Goal: Use online tool/utility: Use online tool/utility

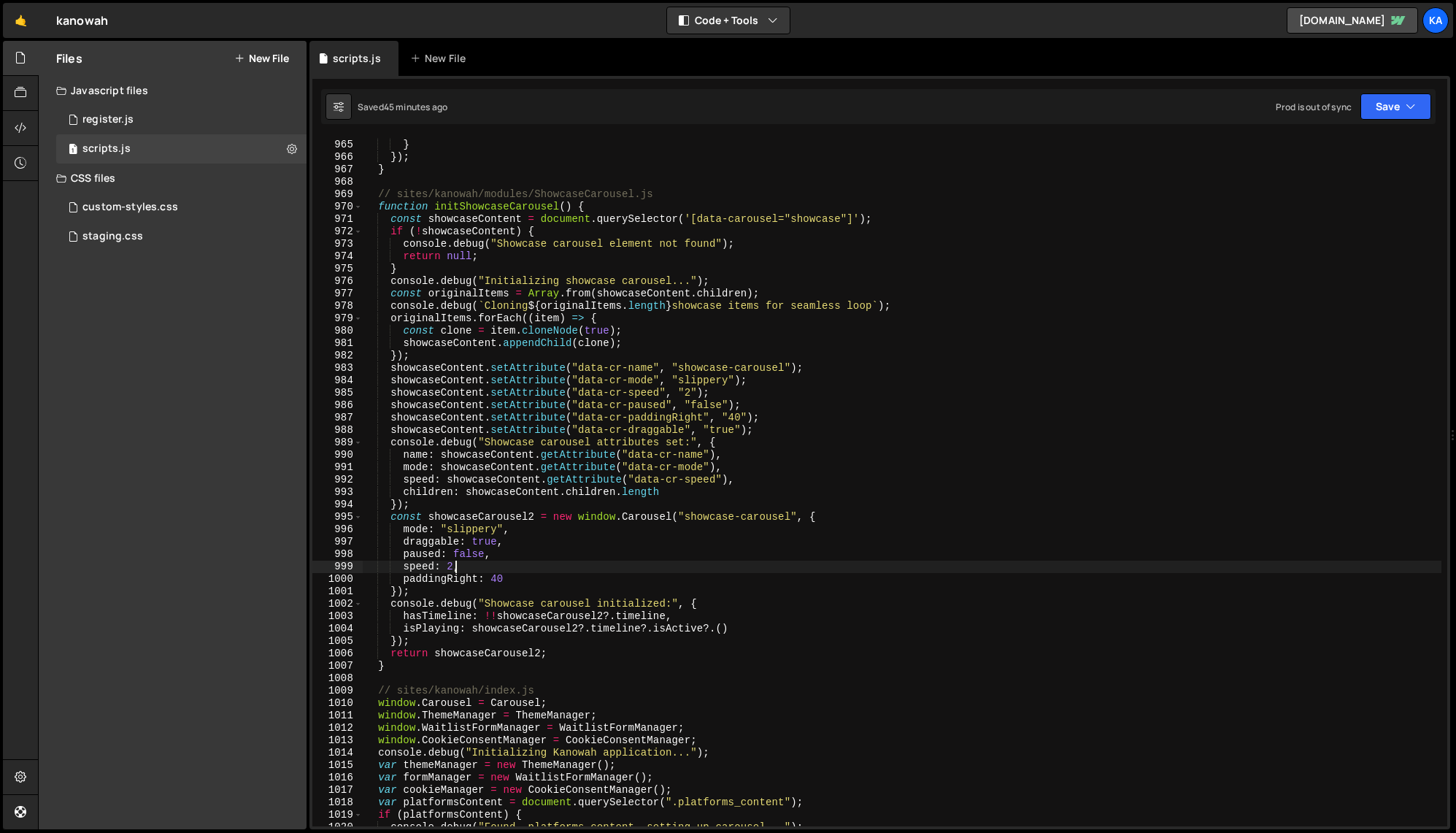
click at [456, 571] on div "form . setAttribute ( "novalidate" , "" ) ; } }) ; } // sites/kanowah/modules/S…" at bounding box center [902, 483] width 1079 height 714
click at [547, 547] on div "form . setAttribute ( "novalidate" , "" ) ; } }) ; } // sites/kanowah/modules/S…" at bounding box center [902, 483] width 1079 height 714
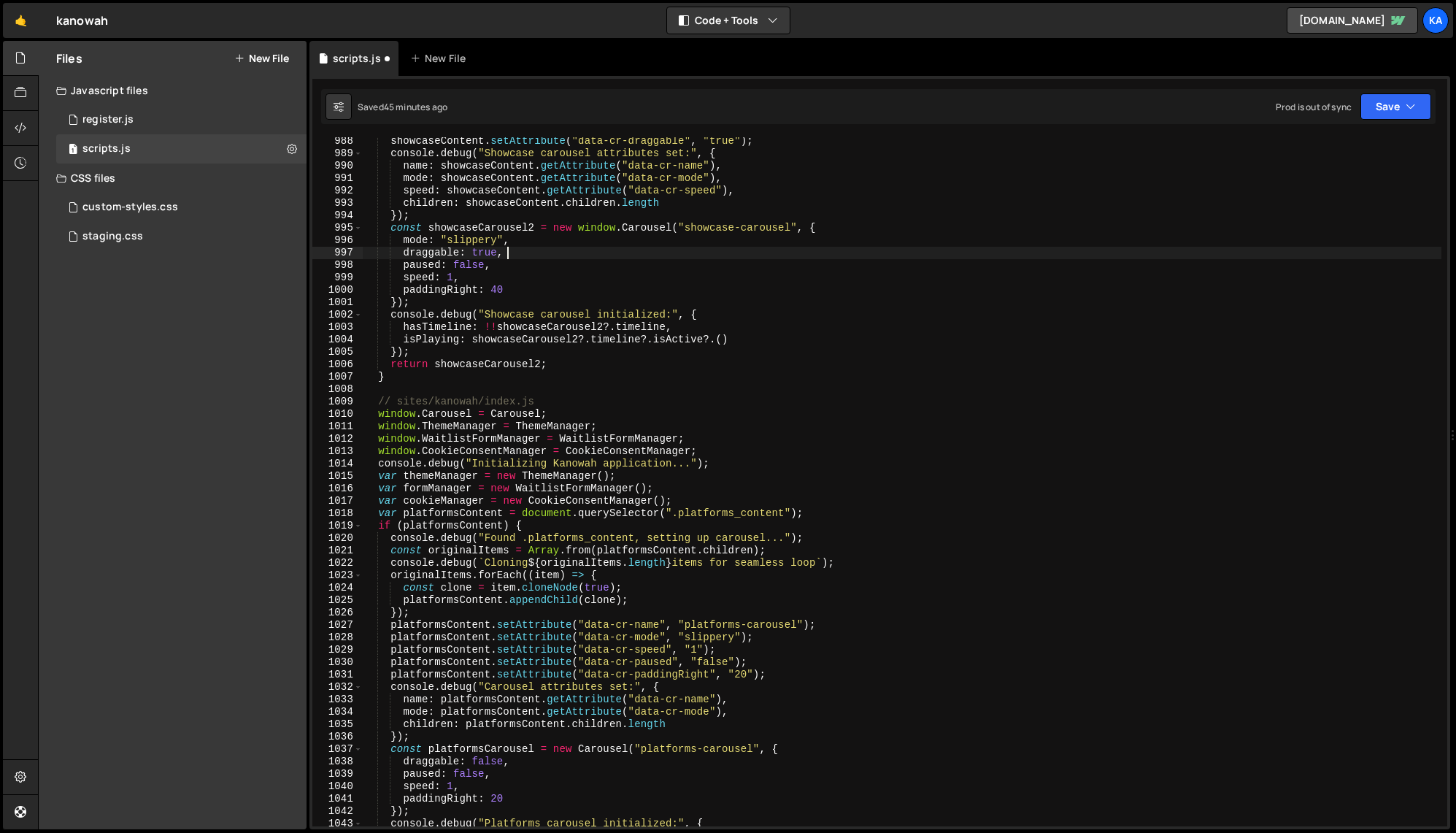
scroll to position [12207, 0]
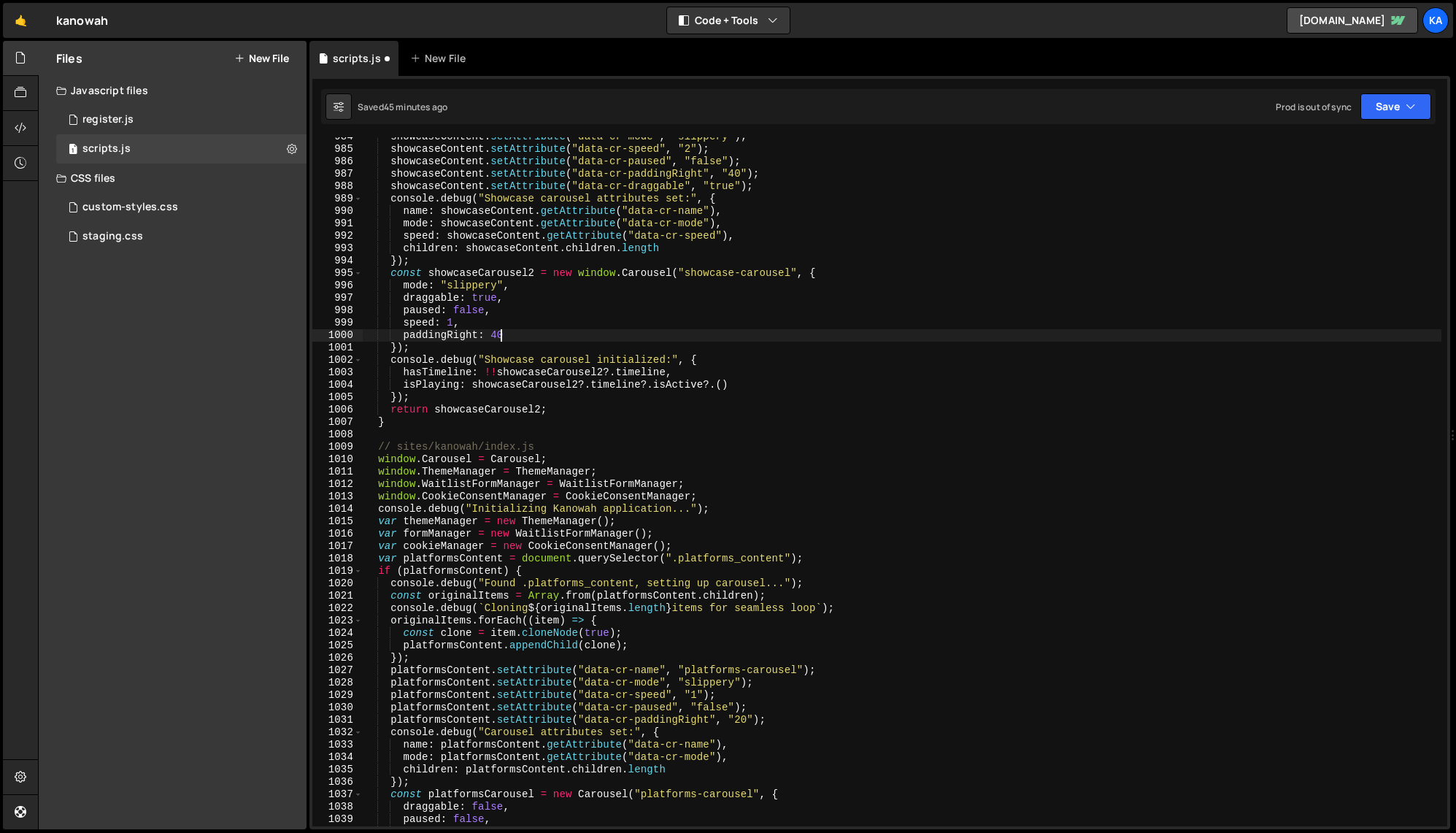
click at [503, 335] on div "showcaseContent . setAttribute ( "data-cr-mode" , "slippery" ) ; showcaseConten…" at bounding box center [902, 487] width 1079 height 714
click at [533, 329] on div "showcaseContent . setAttribute ( "data-cr-mode" , "slippery" ) ; showcaseConten…" at bounding box center [902, 487] width 1079 height 714
click at [501, 337] on div "showcaseContent . setAttribute ( "data-cr-mode" , "slippery" ) ; showcaseConten…" at bounding box center [902, 487] width 1079 height 714
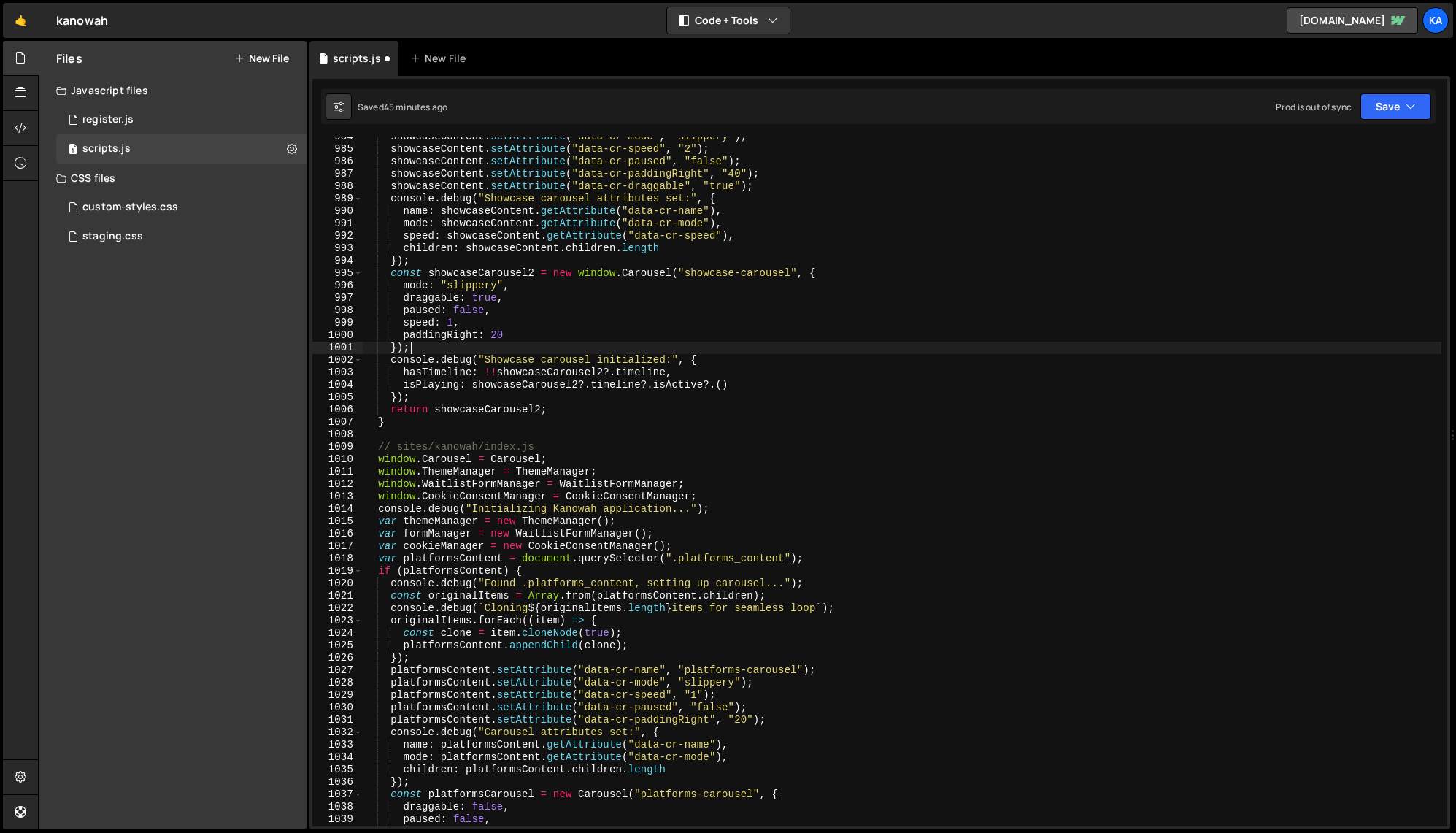
click at [558, 343] on div "showcaseContent . setAttribute ( "data-cr-mode" , "slippery" ) ; showcaseConten…" at bounding box center [902, 487] width 1079 height 714
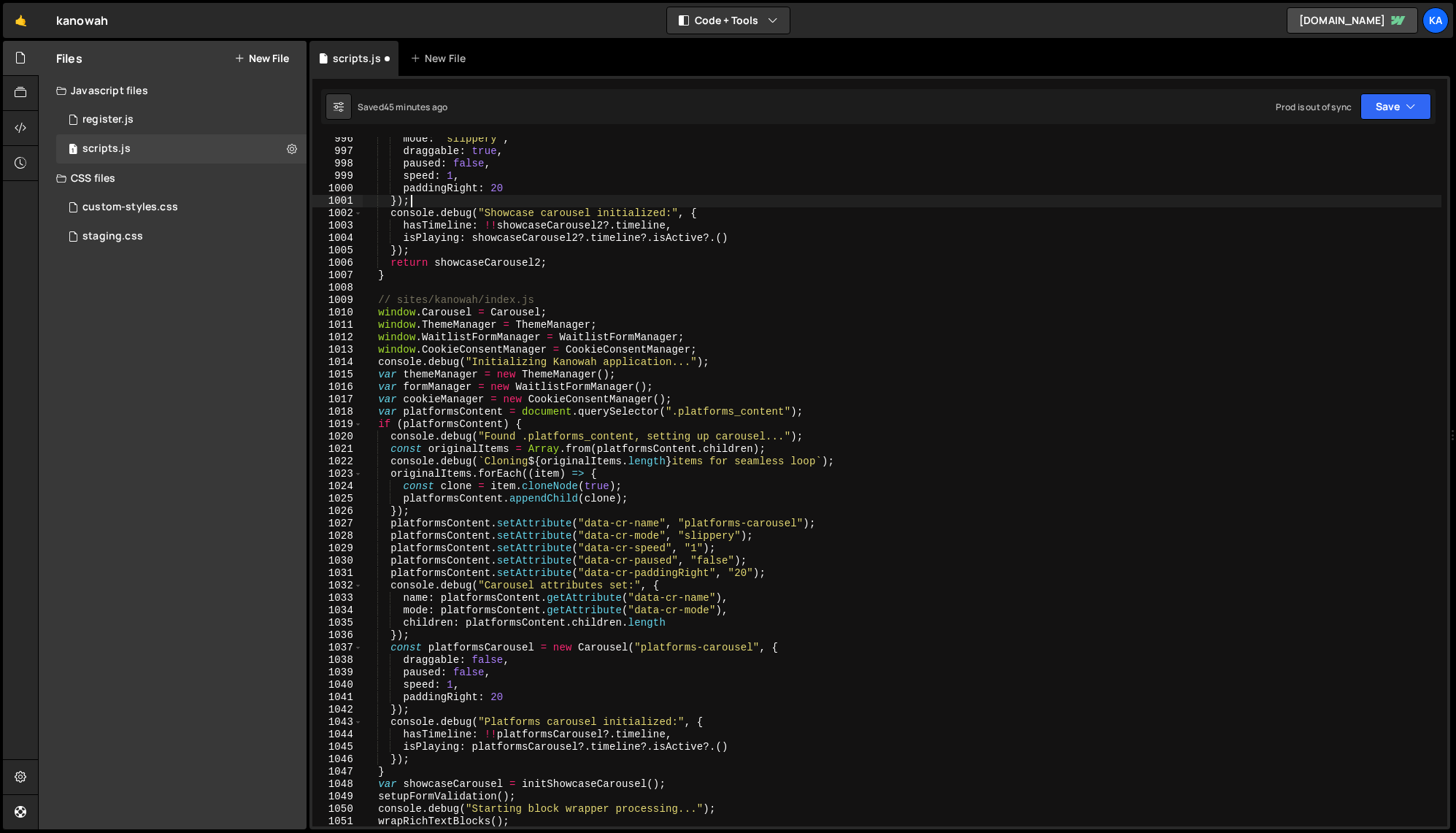
scroll to position [12325, 0]
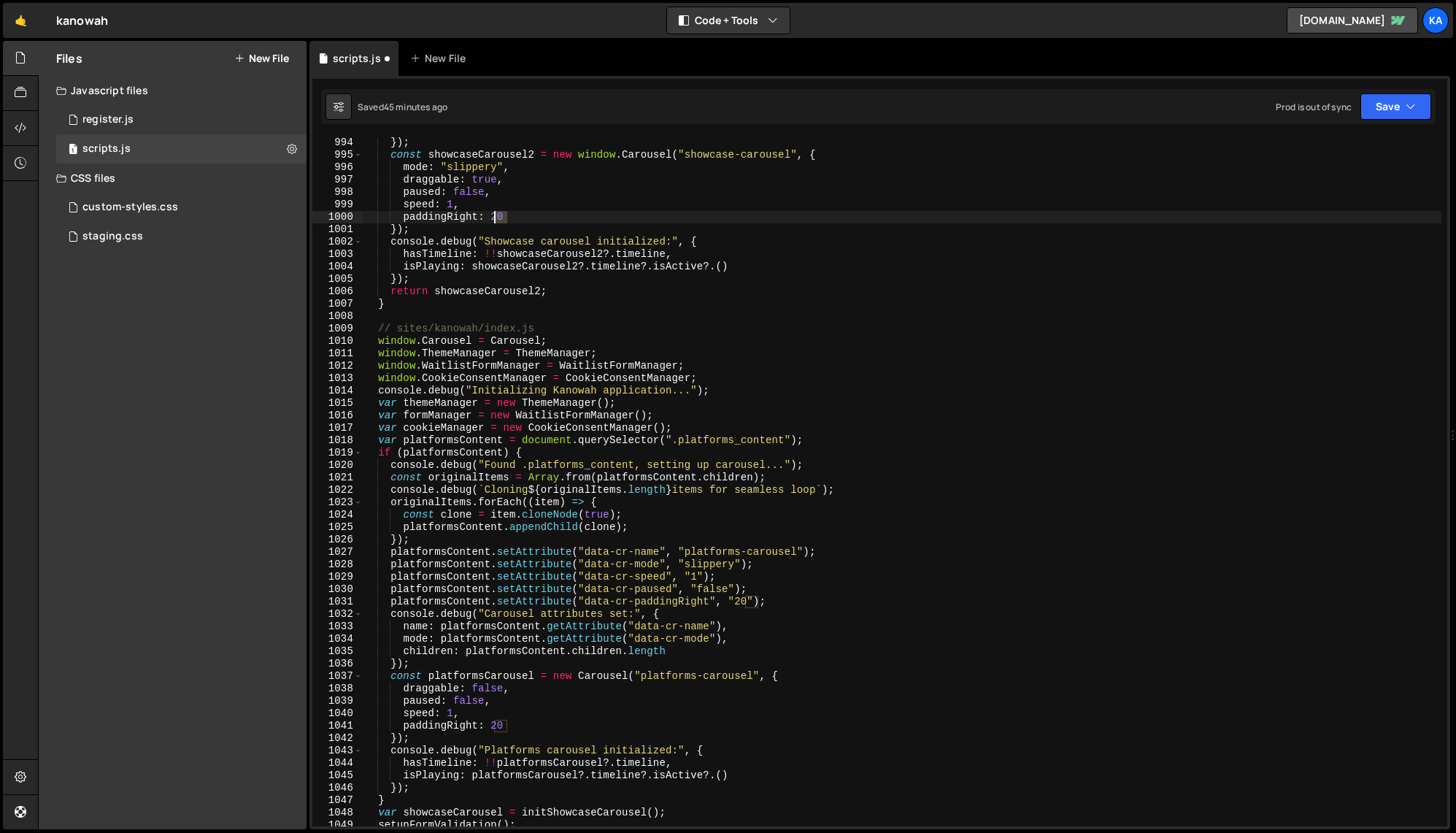
drag, startPoint x: 511, startPoint y: 217, endPoint x: 494, endPoint y: 214, distance: 17.3
click at [494, 214] on div "}) ; const showcaseCarousel2 = new window . Carousel ( "showcase-carousel" , { …" at bounding box center [902, 493] width 1079 height 714
click at [571, 198] on div "}) ; const showcaseCarousel2 = new window . Carousel ( "showcase-carousel" , { …" at bounding box center [902, 493] width 1079 height 714
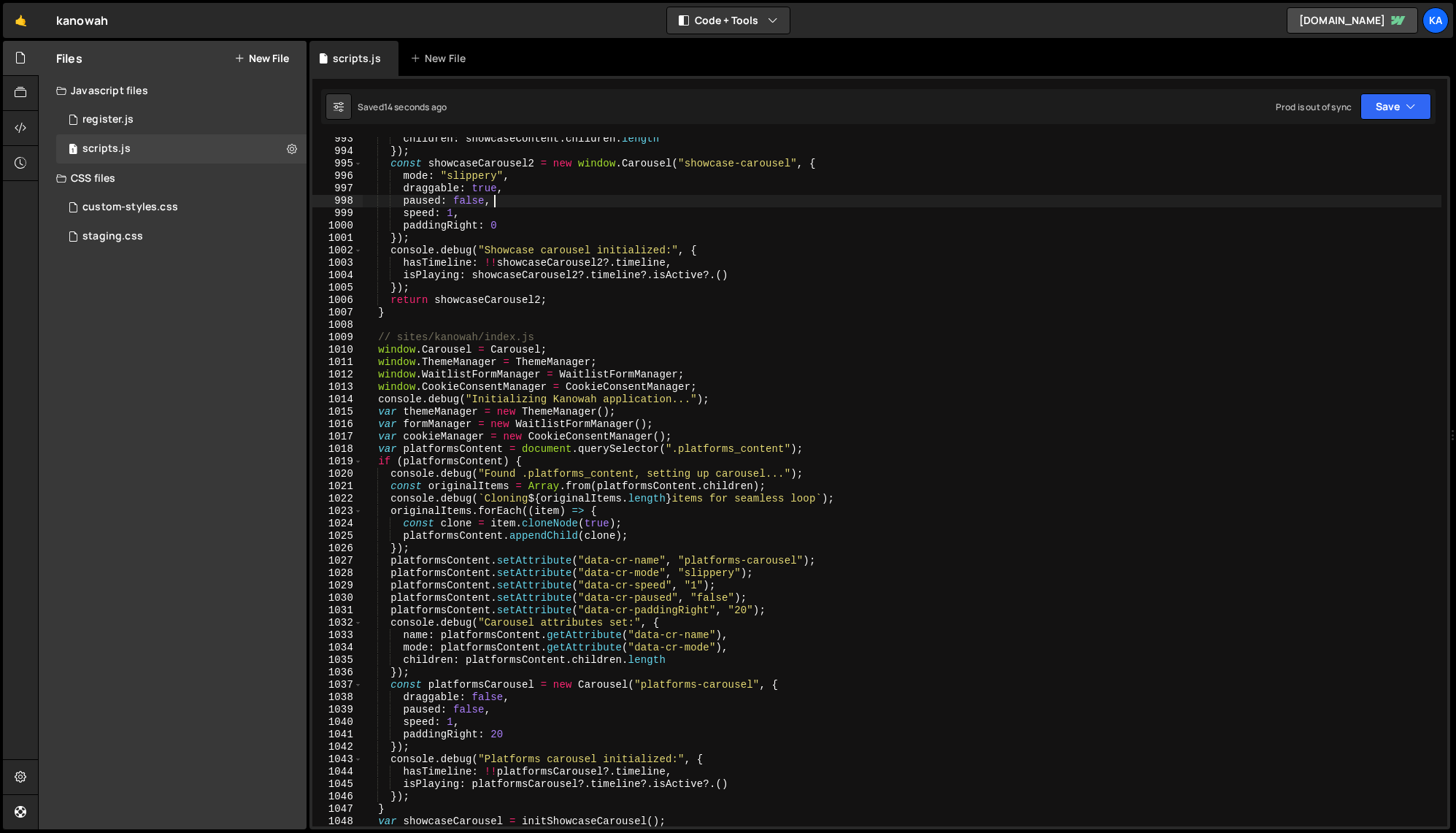
click at [652, 307] on div "children : showcaseContent . children . length }) ; const showcaseCarousel2 = n…" at bounding box center [902, 490] width 1079 height 714
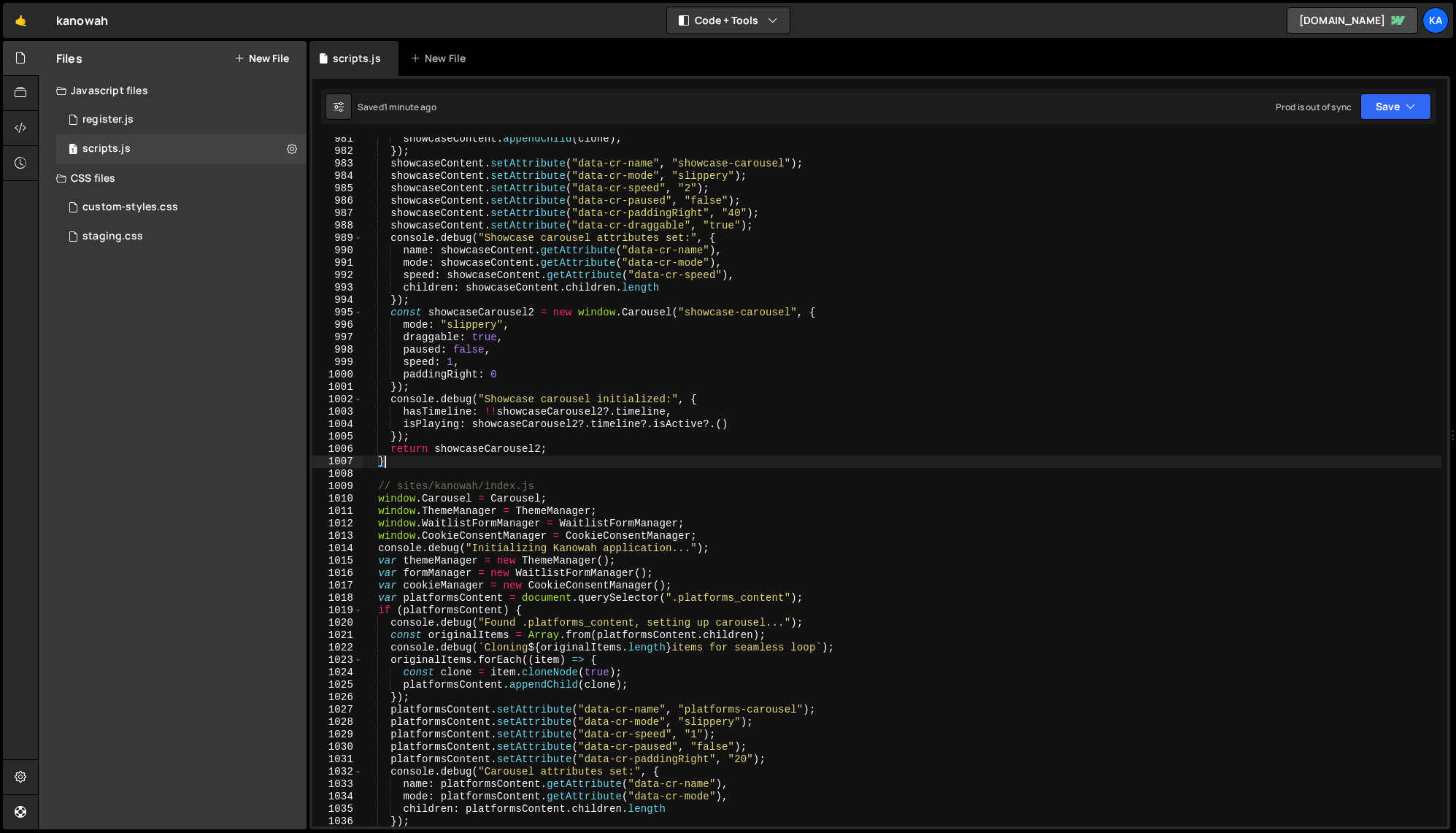
scroll to position [0, 0]
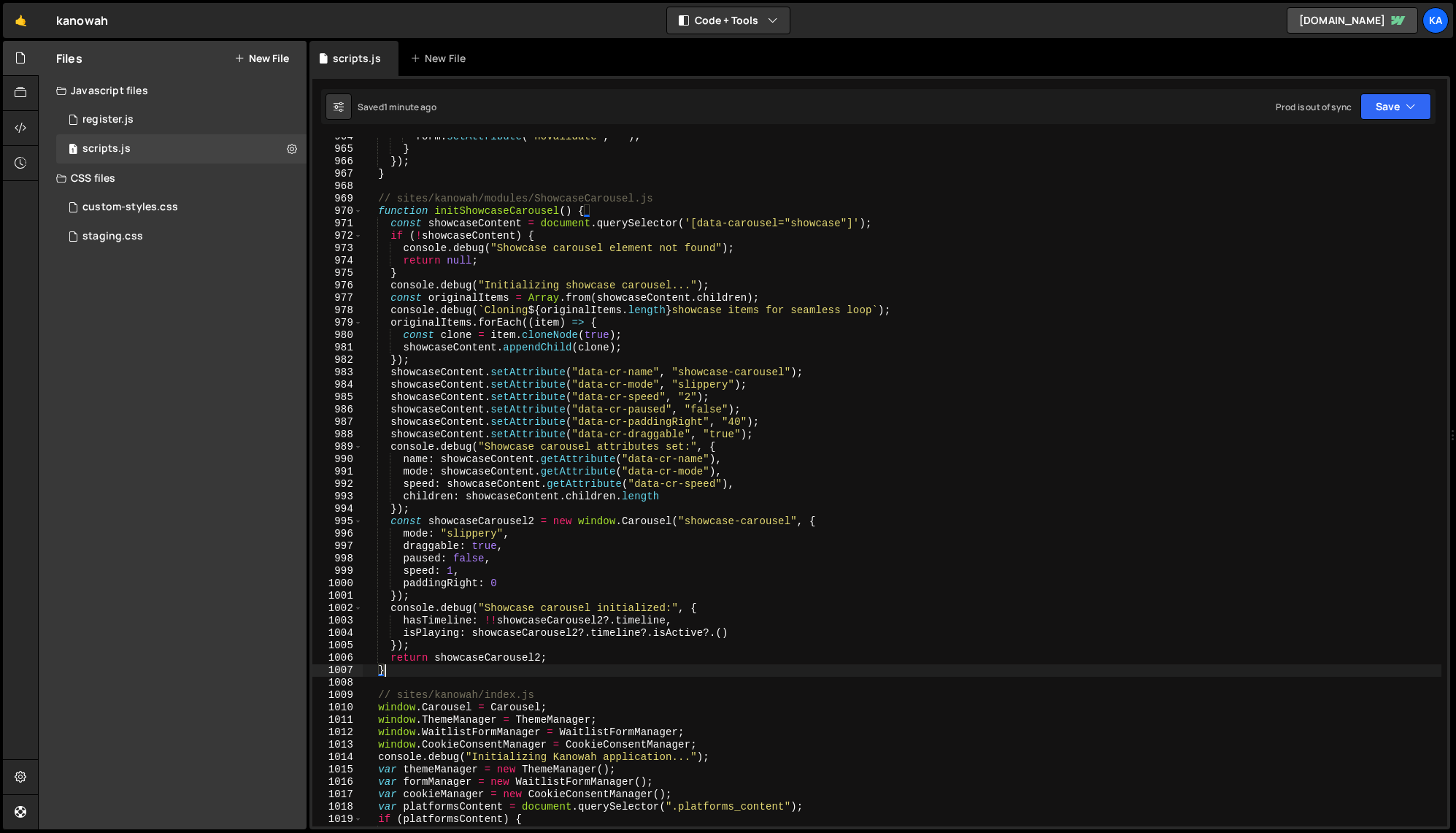
click at [793, 422] on div "form . setAttribute ( "novalidate" , "" ) ; } }) ; } // sites/kanowah/modules/S…" at bounding box center [902, 487] width 1079 height 714
click at [551, 570] on div "form . setAttribute ( "novalidate" , "" ) ; } }) ; } // sites/kanowah/modules/S…" at bounding box center [902, 487] width 1079 height 714
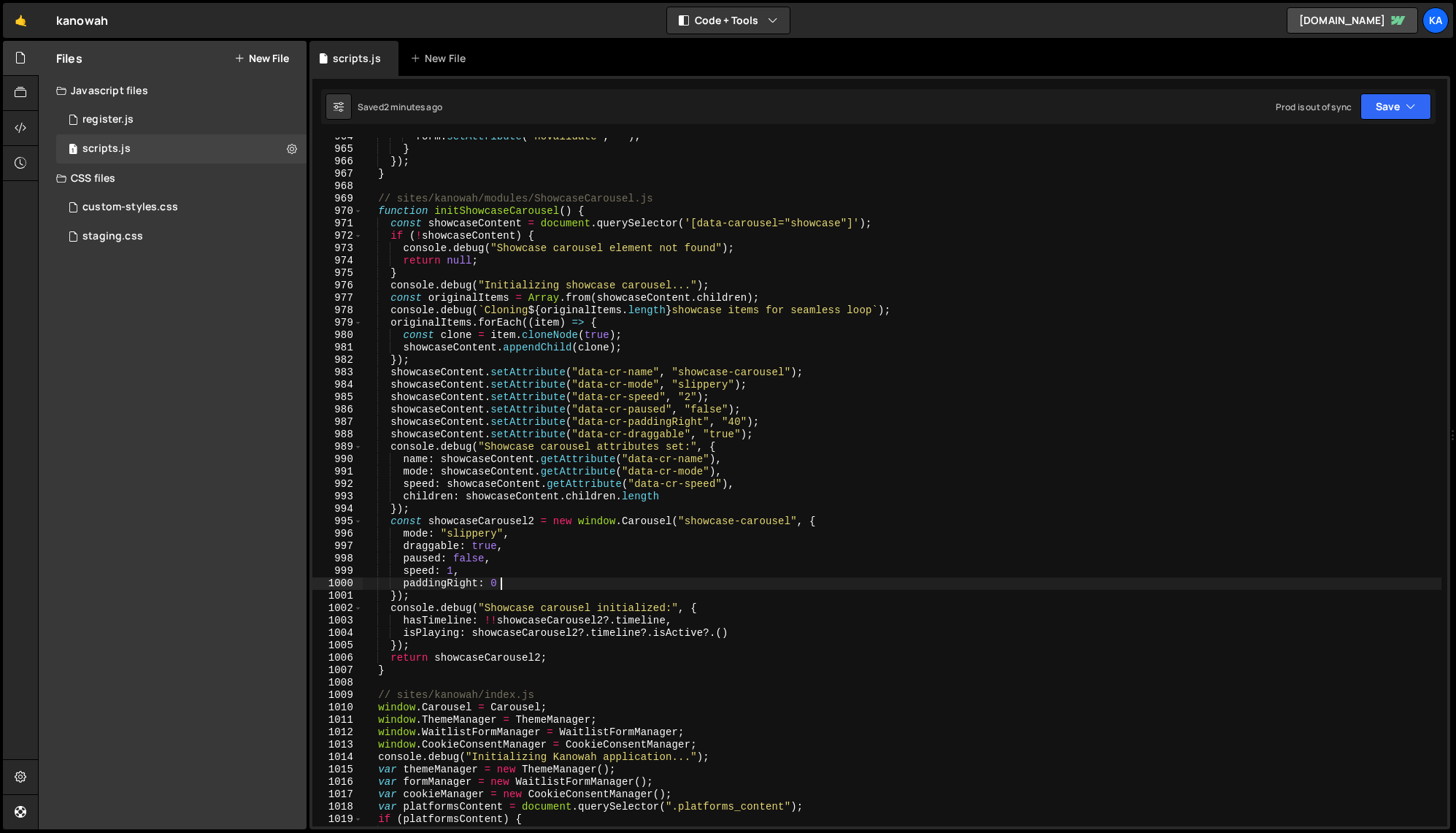
click at [536, 578] on div "form . setAttribute ( "novalidate" , "" ) ; } }) ; } // sites/kanowah/modules/S…" at bounding box center [902, 487] width 1079 height 714
click at [699, 399] on div "form . setAttribute ( "novalidate" , "" ) ; } }) ; } // sites/kanowah/modules/S…" at bounding box center [902, 487] width 1079 height 714
click at [770, 627] on div "form . setAttribute ( "novalidate" , "" ) ; } }) ; } // sites/kanowah/modules/S…" at bounding box center [902, 487] width 1079 height 714
click at [801, 556] on div "form . setAttribute ( "novalidate" , "" ) ; } }) ; } // sites/kanowah/modules/S…" at bounding box center [902, 487] width 1079 height 714
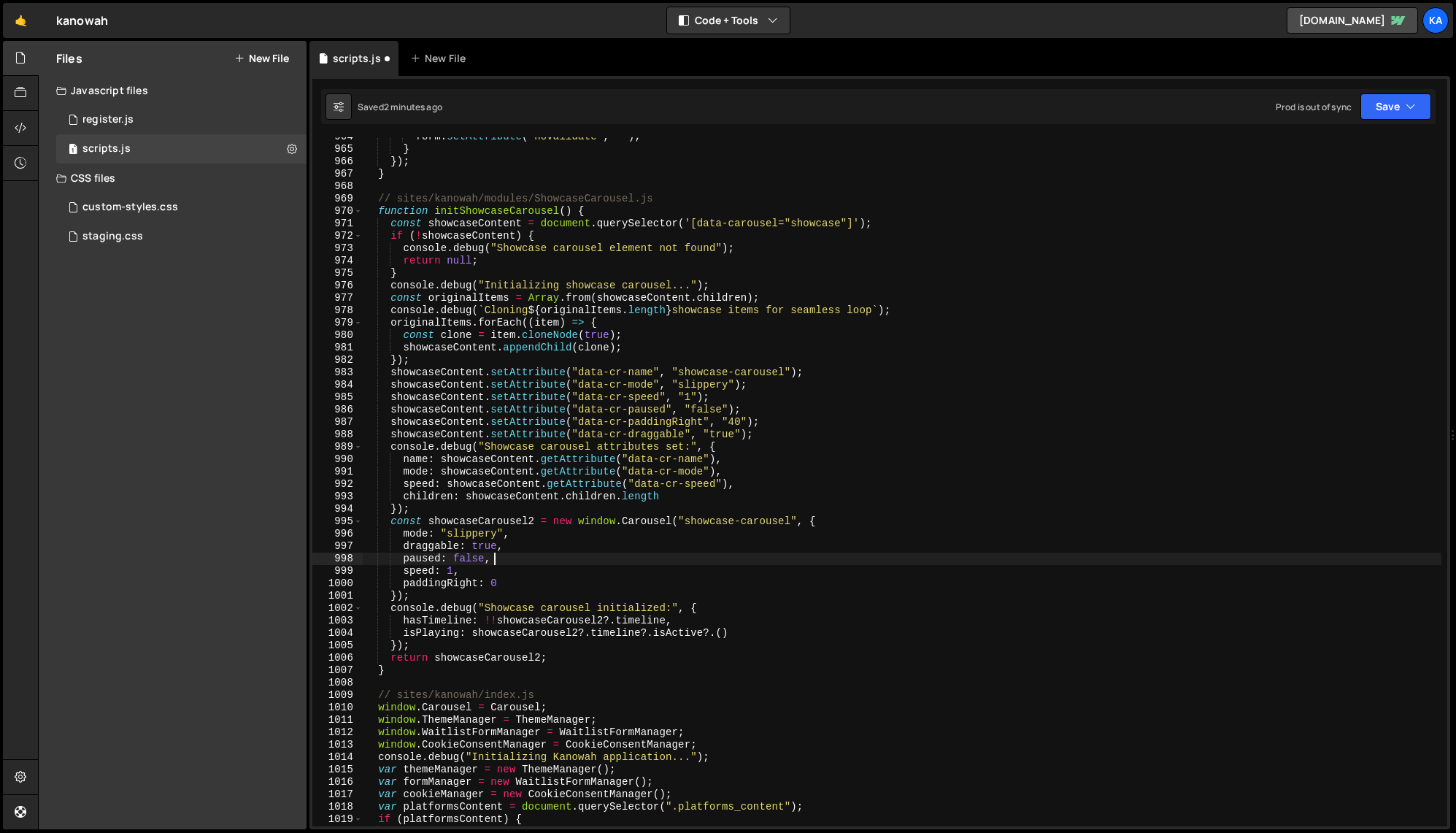
scroll to position [0, 8]
click at [657, 539] on div "form . setAttribute ( "novalidate" , "" ) ; } }) ; } // sites/kanowah/modules/S…" at bounding box center [902, 487] width 1079 height 714
type textarea "mode: "slippery","
click at [139, 204] on div "custom-styles.css" at bounding box center [130, 207] width 95 height 13
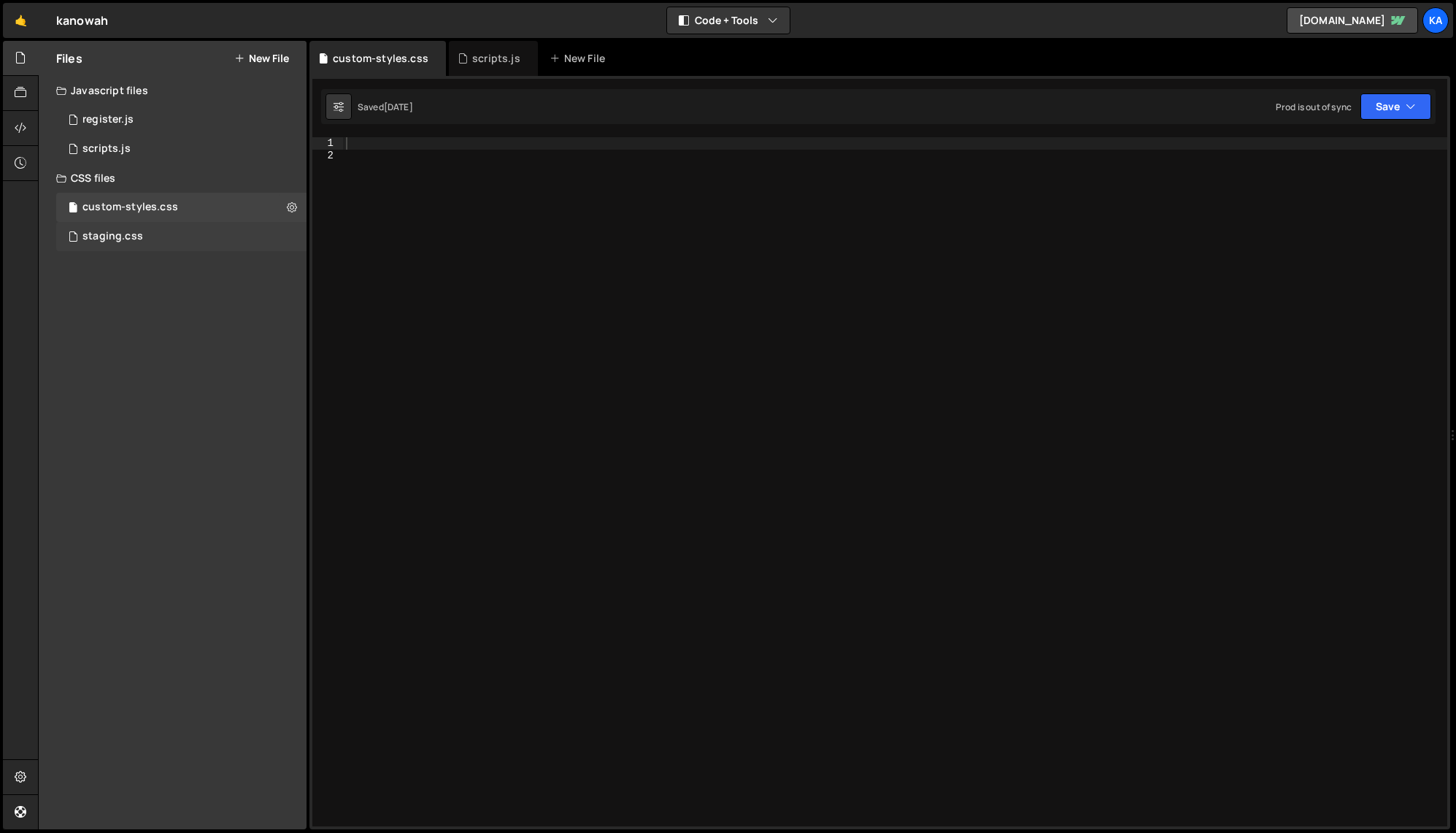
click at [123, 236] on div "staging.css" at bounding box center [112, 236] width 60 height 13
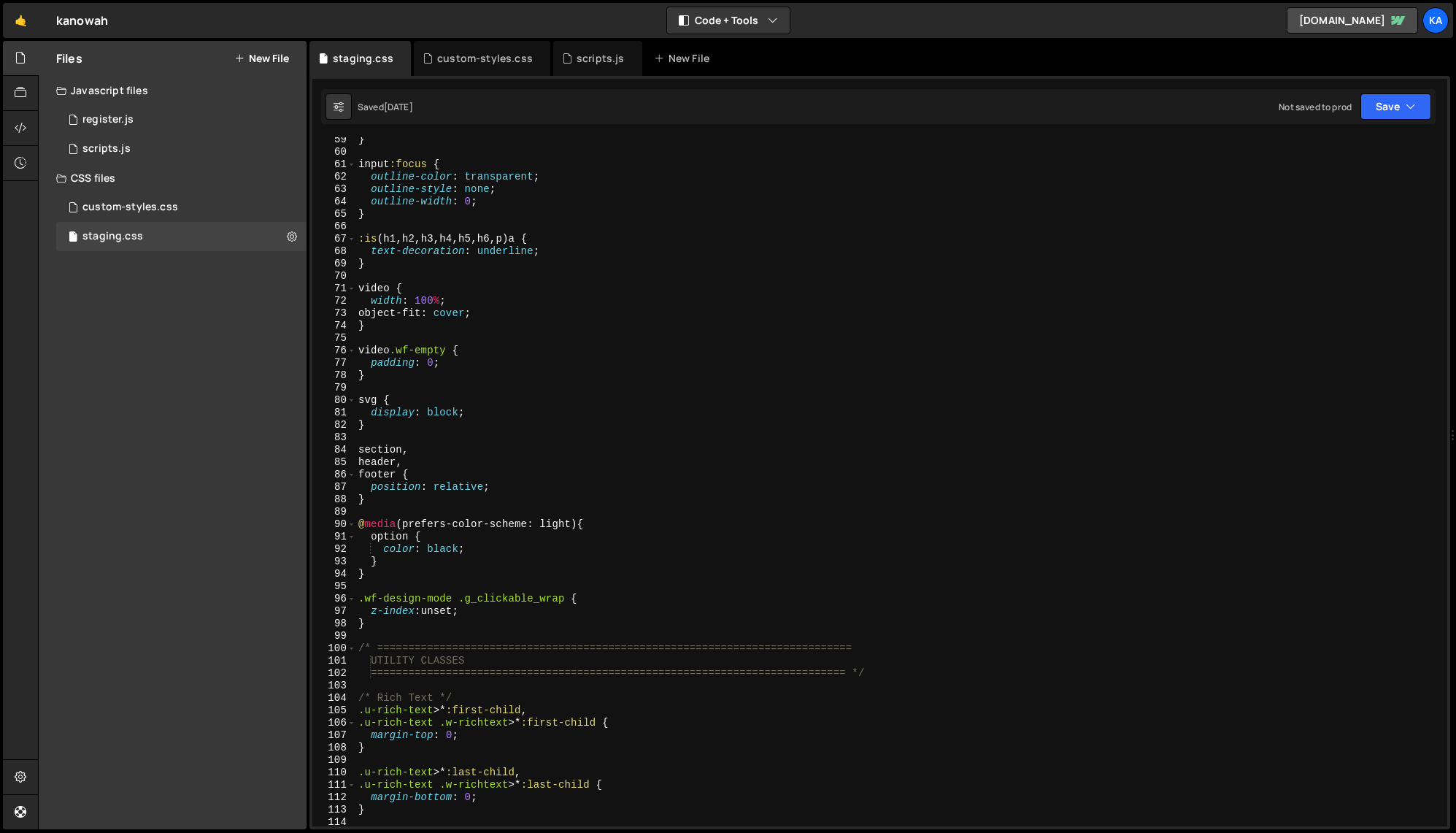
scroll to position [736, 0]
click at [767, 516] on div "} input :focus { outline-color : transparent ; outline-style : none ; outline-w…" at bounding box center [898, 491] width 1086 height 714
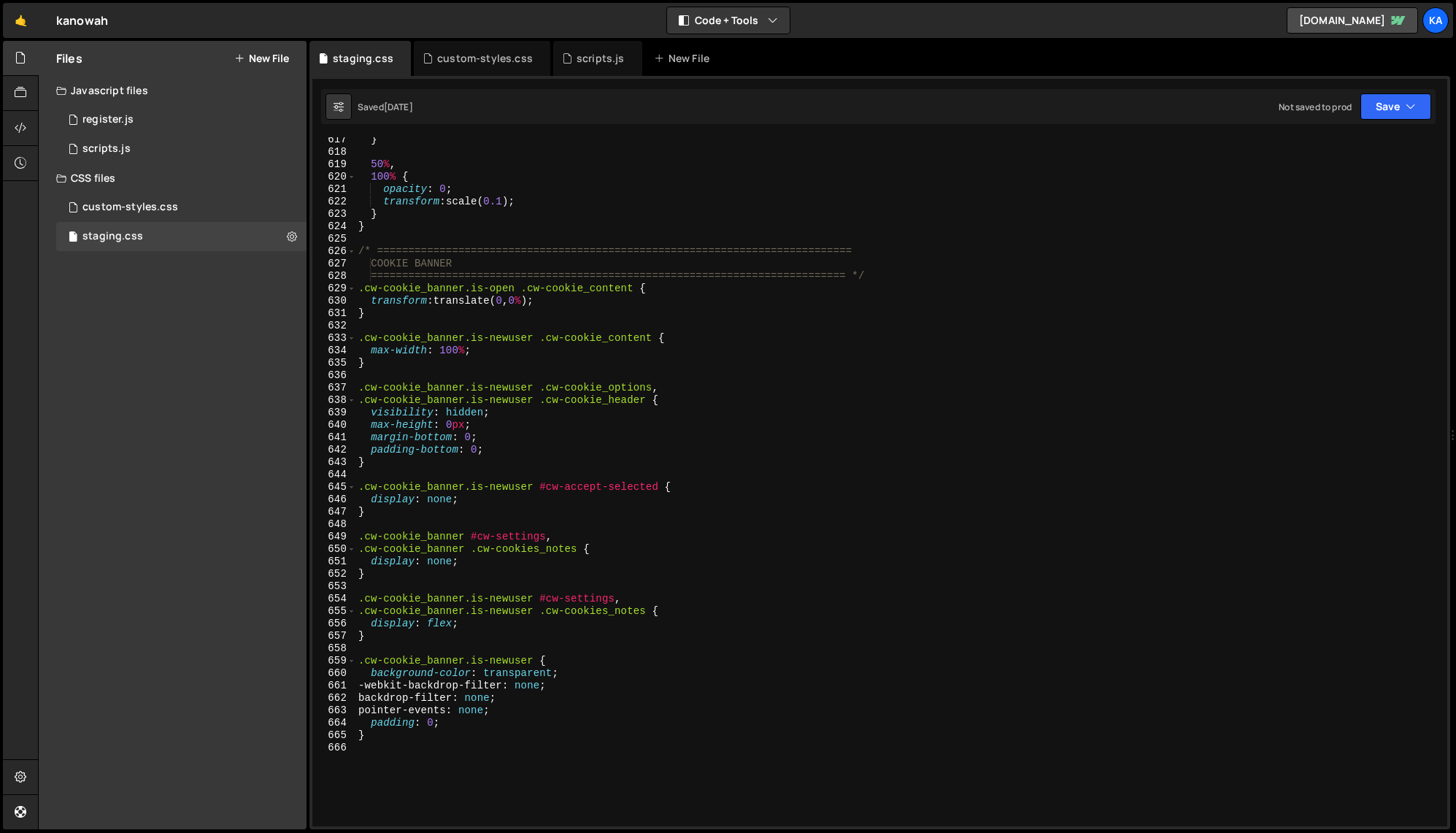
scroll to position [7927, 0]
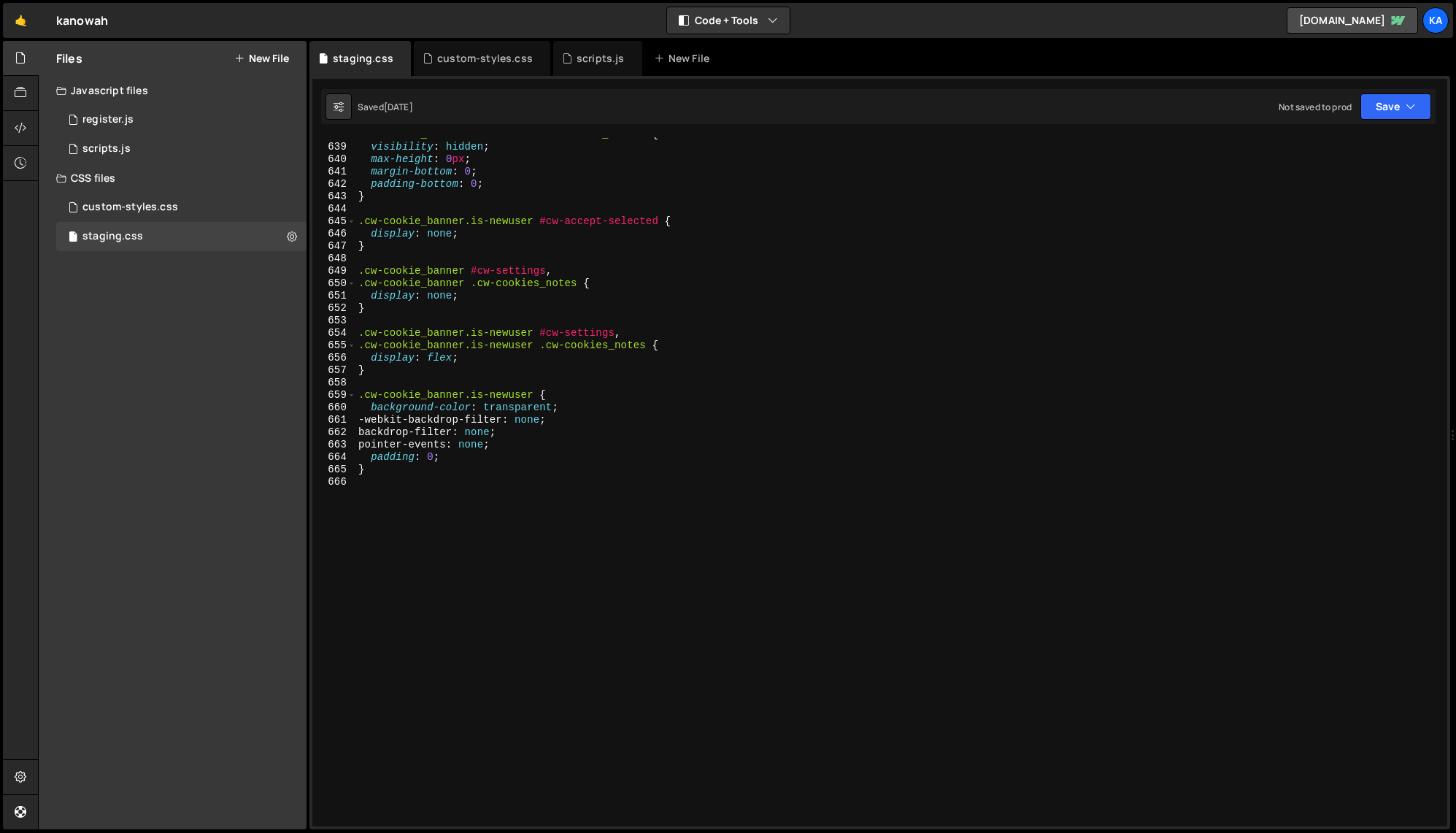
click at [515, 477] on div ".cw-cookie_banner.is-newuser .cw-cookie_header { visibility : hidden ; max-heig…" at bounding box center [898, 485] width 1086 height 714
paste textarea "}"
type textarea "}"
click at [605, 481] on div ".cw-cookie_banner.is-newuser .cw-cookie_header { visibility : hidden ; max-heig…" at bounding box center [898, 485] width 1086 height 714
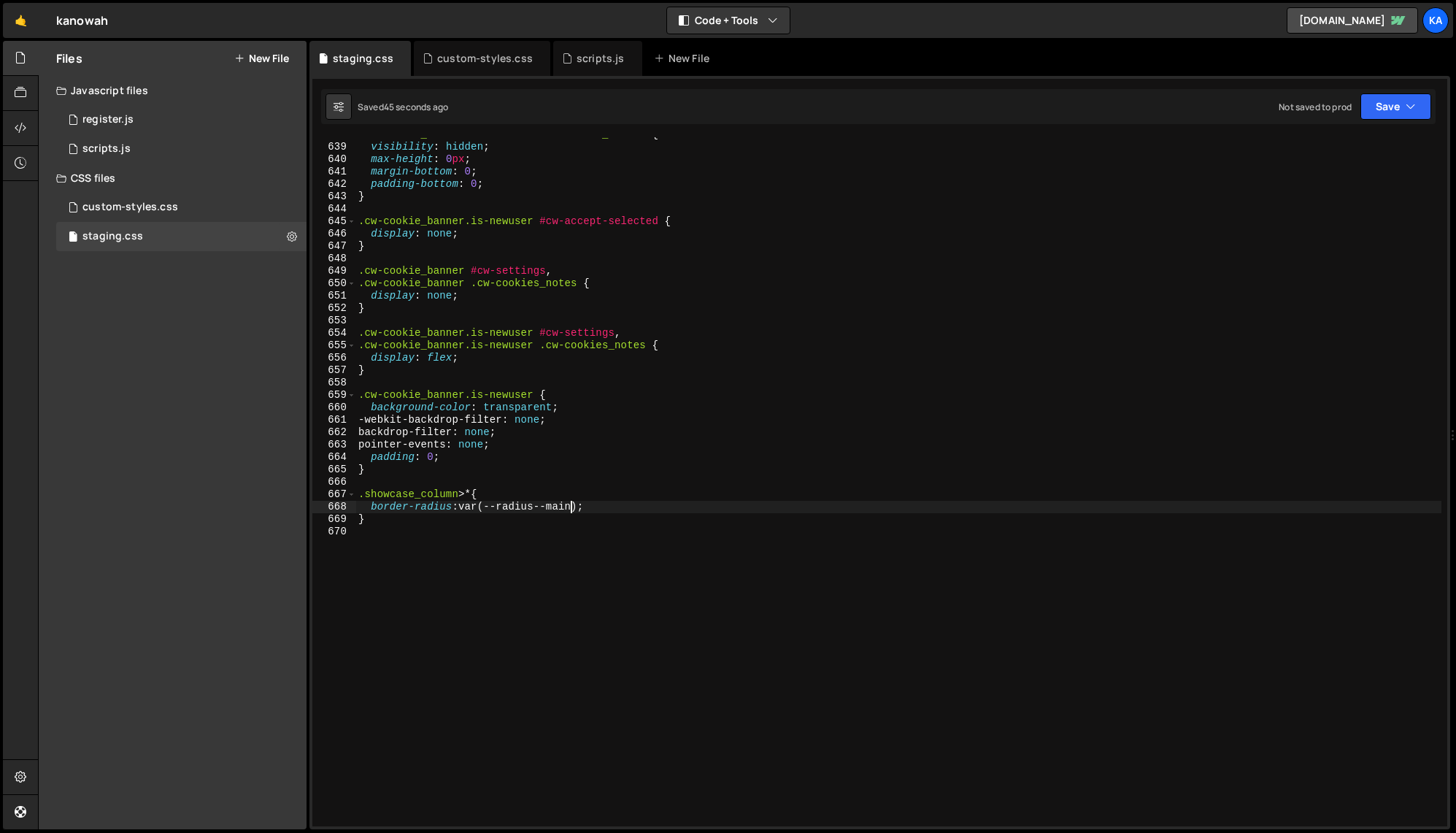
click at [570, 509] on div ".cw-cookie_banner.is-newuser .cw-cookie_header { visibility : hidden ; max-heig…" at bounding box center [898, 485] width 1086 height 714
click at [709, 474] on div ".cw-cookie_banner.is-newuser .cw-cookie_header { visibility : hidden ; max-heig…" at bounding box center [898, 485] width 1086 height 714
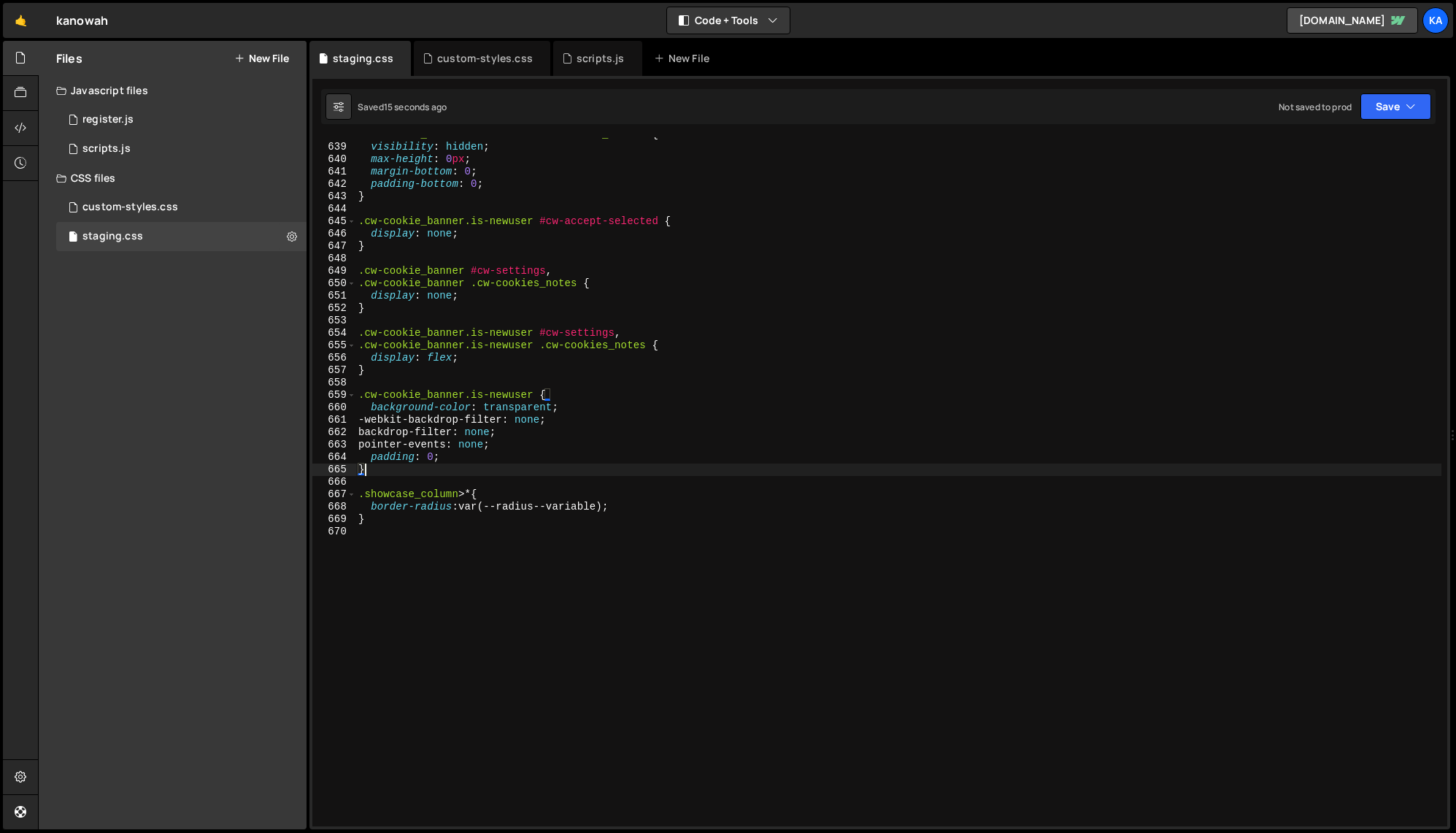
click at [583, 511] on div ".cw-cookie_banner.is-newuser .cw-cookie_header { visibility : hidden ; max-heig…" at bounding box center [898, 485] width 1086 height 714
type textarea "border-radius: var(--radius--small);"
click at [508, 386] on div ".cw-cookie_banner.is-newuser .cw-cookie_header { visibility : hidden ; max-heig…" at bounding box center [898, 485] width 1086 height 714
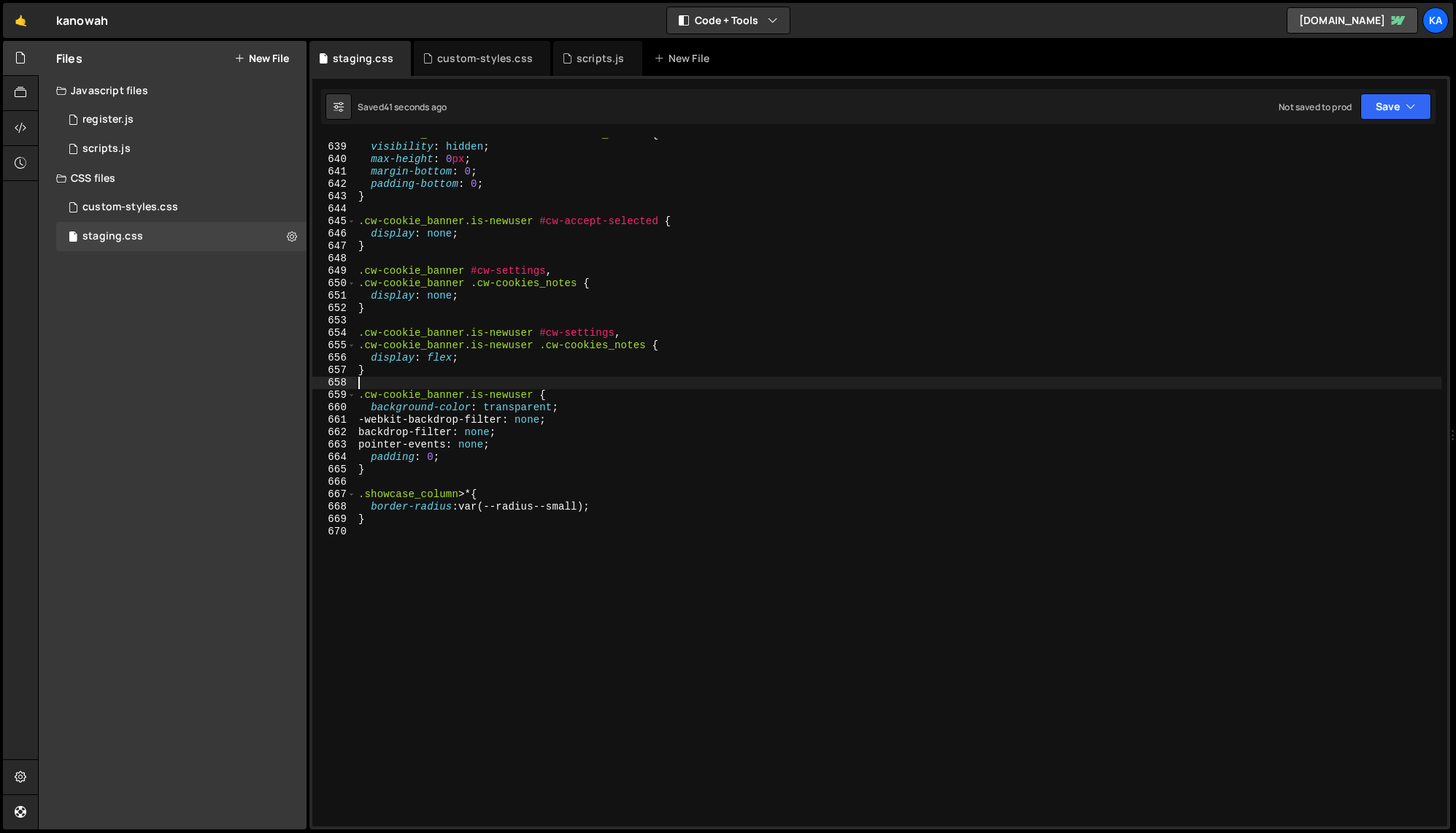
scroll to position [0, 0]
click at [587, 57] on div "scripts.js" at bounding box center [601, 58] width 49 height 14
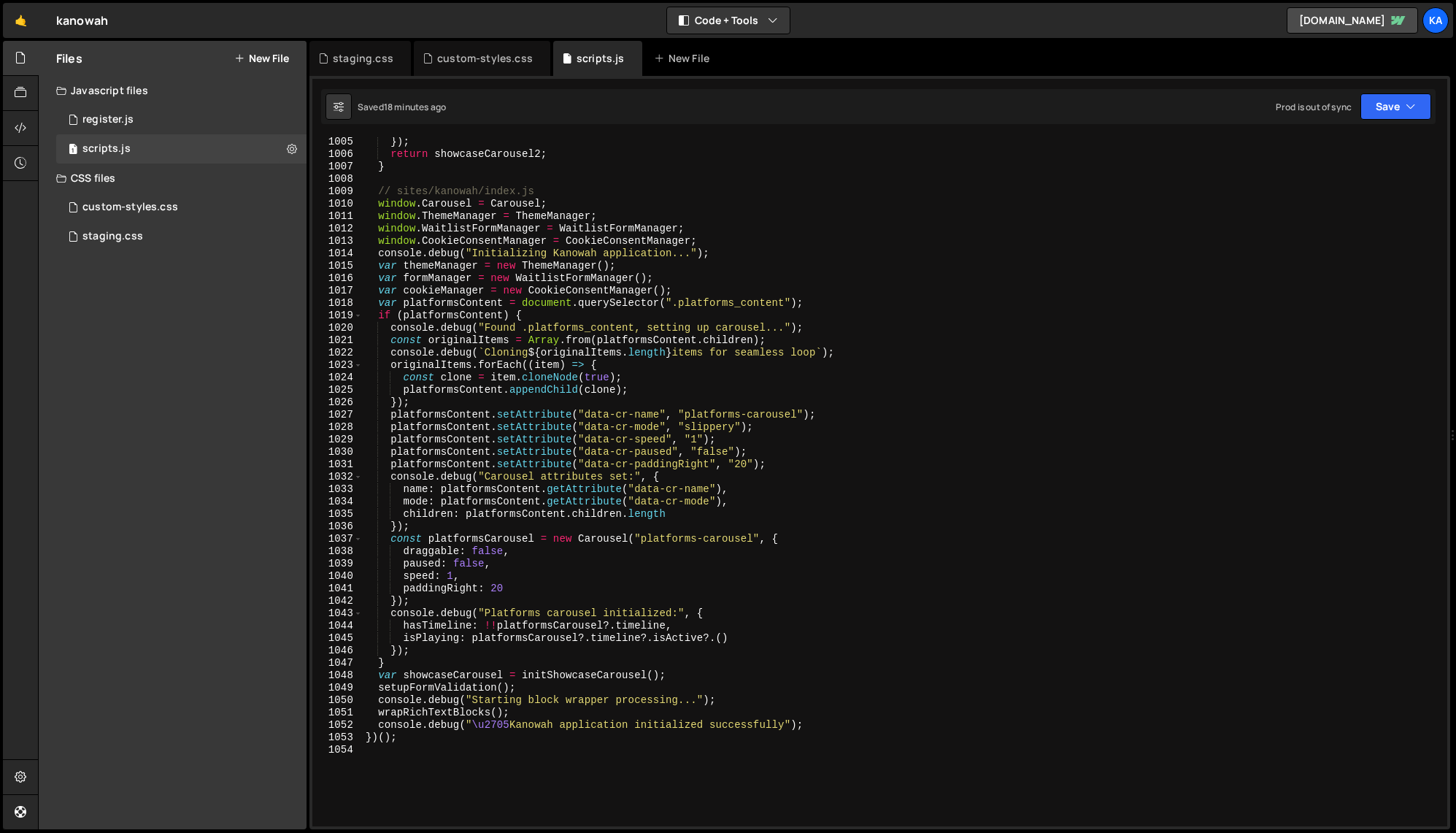
click at [450, 581] on div "}) ; return showcaseCarousel2 ; } // sites/kanowah/index.js window . Carousel =…" at bounding box center [902, 492] width 1079 height 714
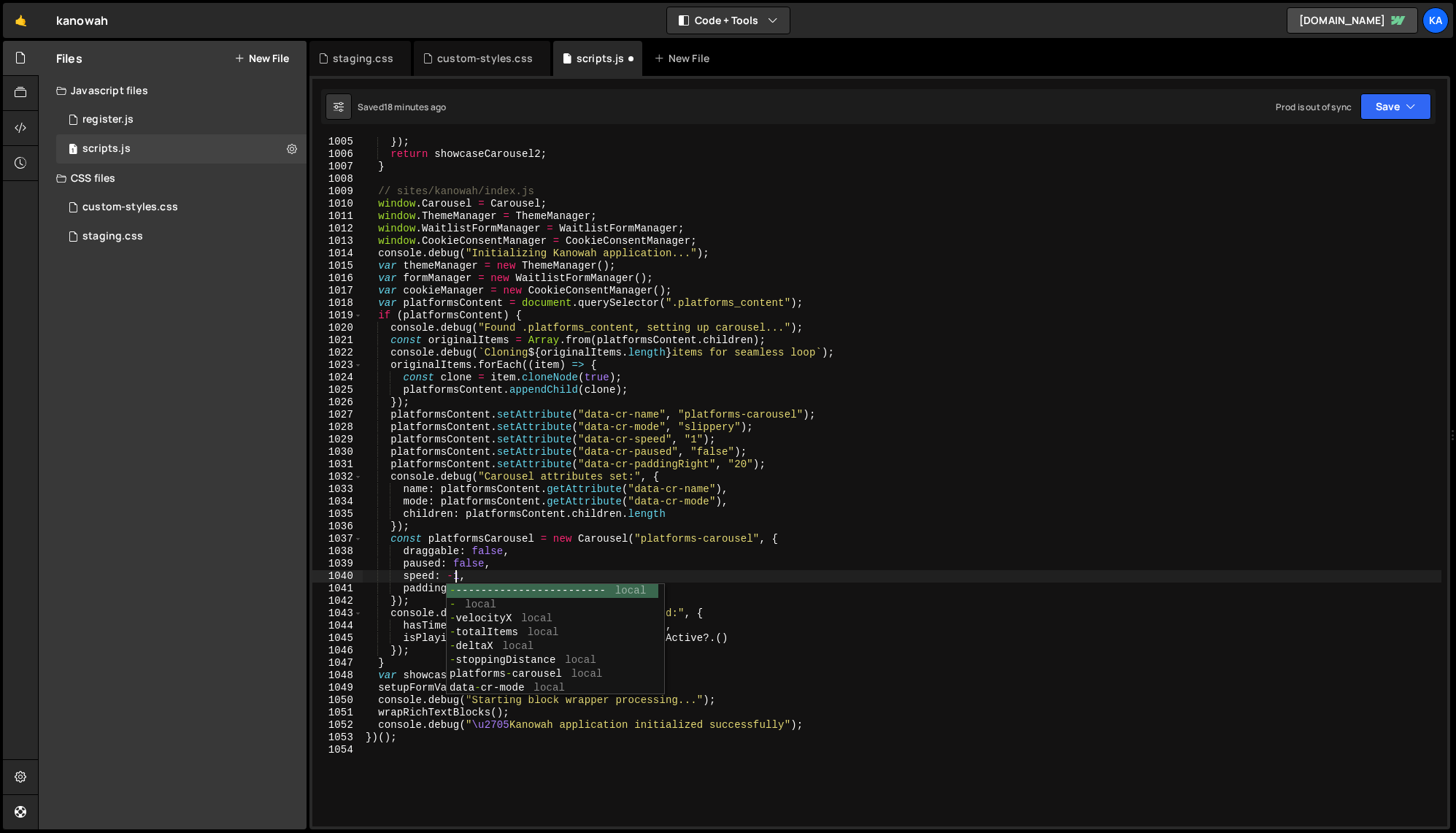
scroll to position [0, 6]
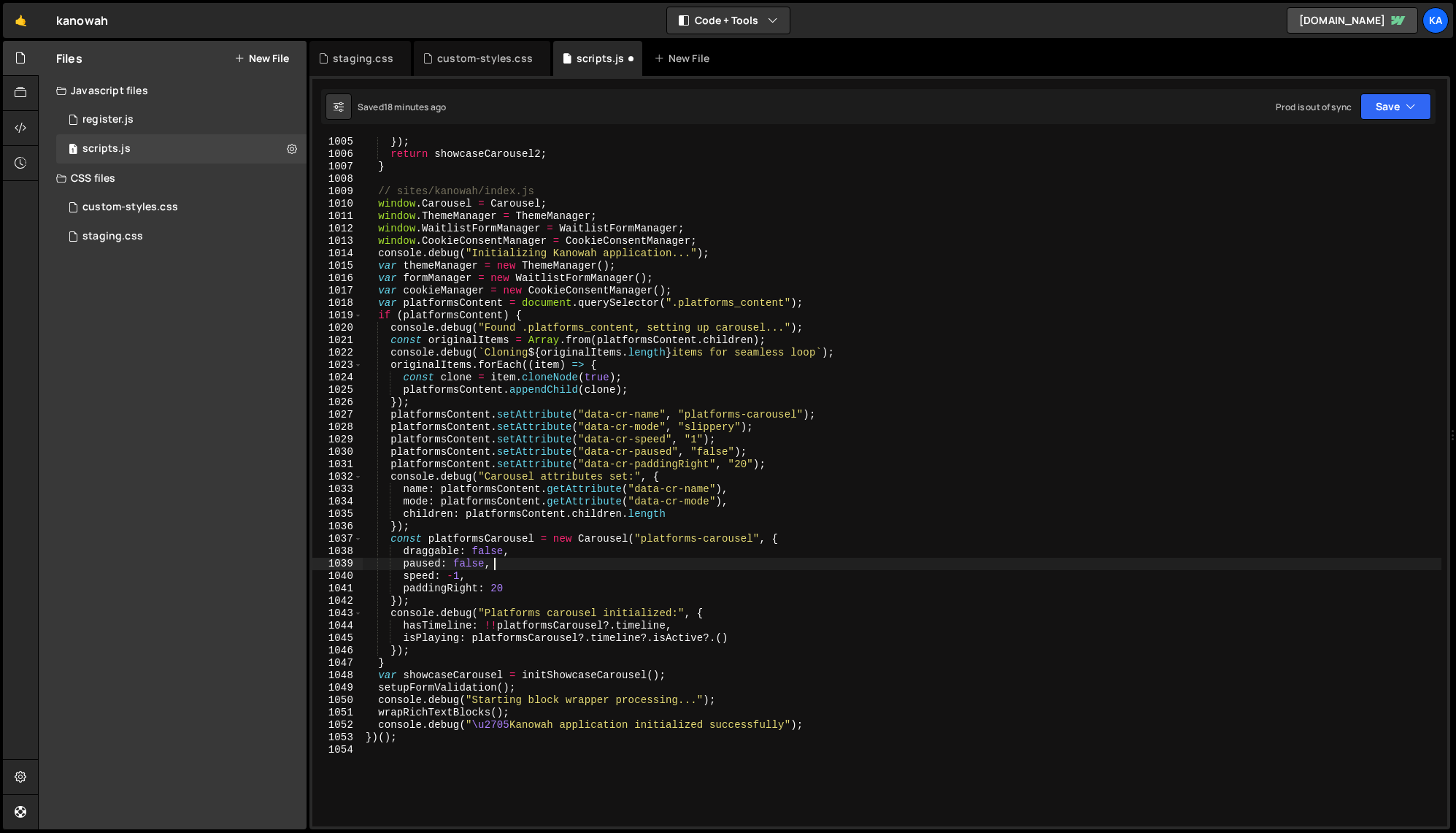
click at [520, 568] on div "}) ; return showcaseCarousel2 ; } // sites/kanowah/index.js window . Carousel =…" at bounding box center [902, 492] width 1079 height 714
click at [491, 555] on div "}) ; return showcaseCarousel2 ; } // sites/kanowah/index.js window . Carousel =…" at bounding box center [902, 492] width 1079 height 714
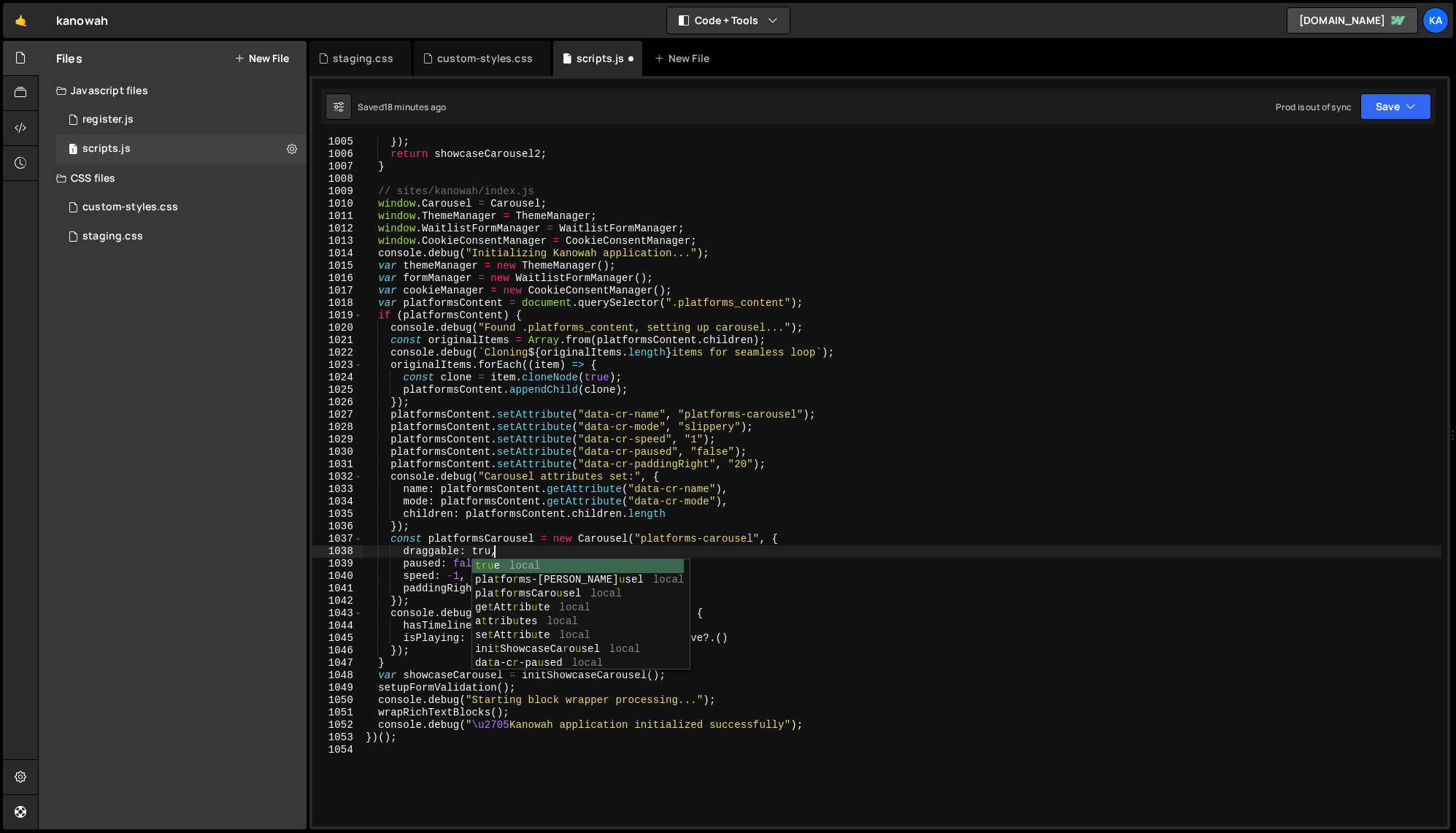
scroll to position [0, 10]
click at [526, 528] on div "}) ; return showcaseCarousel2 ; } // sites/kanowah/index.js window . Carousel =…" at bounding box center [902, 492] width 1079 height 714
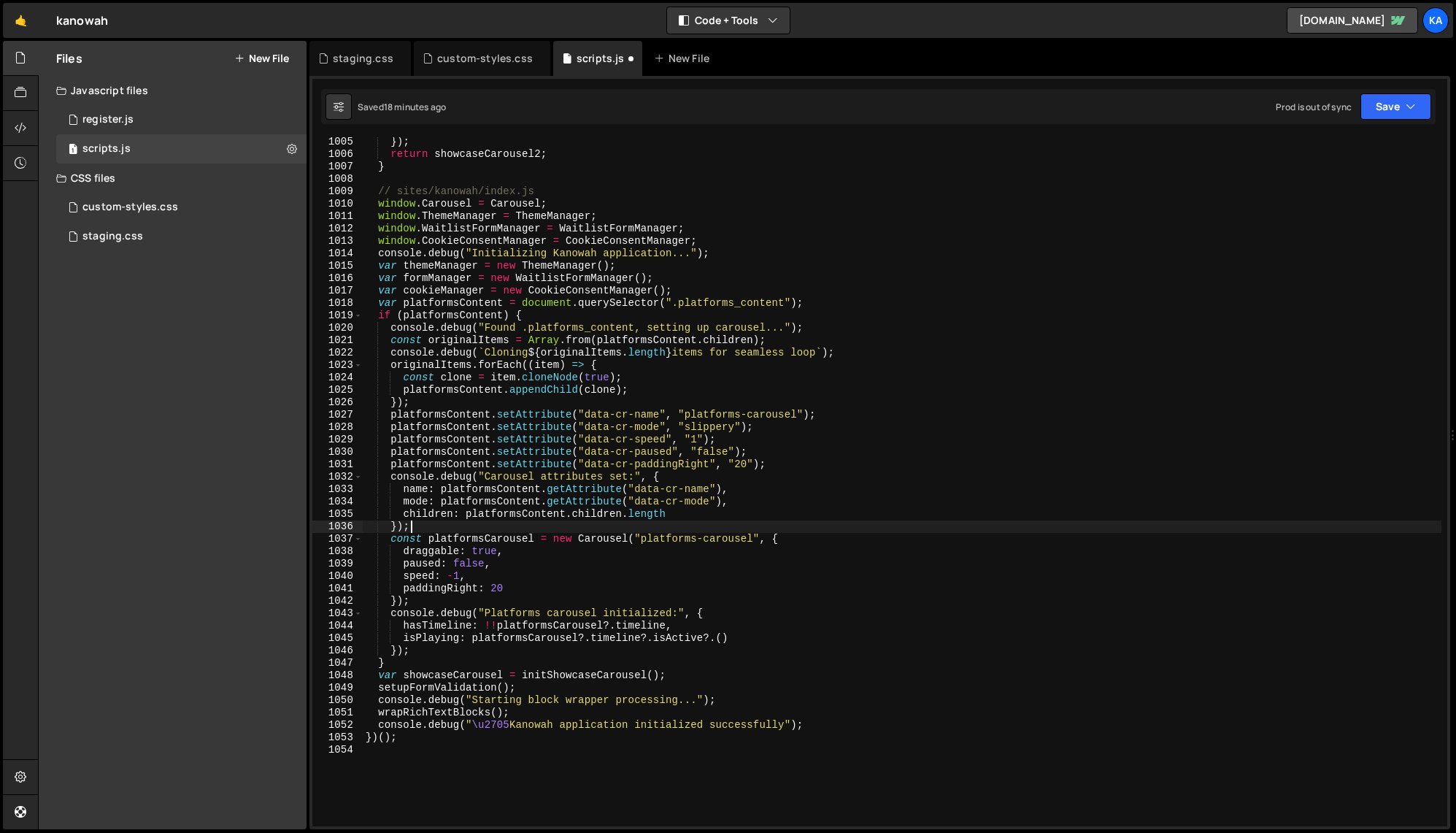
scroll to position [0, 2]
click at [477, 579] on div "}) ; return showcaseCarousel2 ; } // sites/kanowah/index.js window . Carousel =…" at bounding box center [902, 492] width 1079 height 714
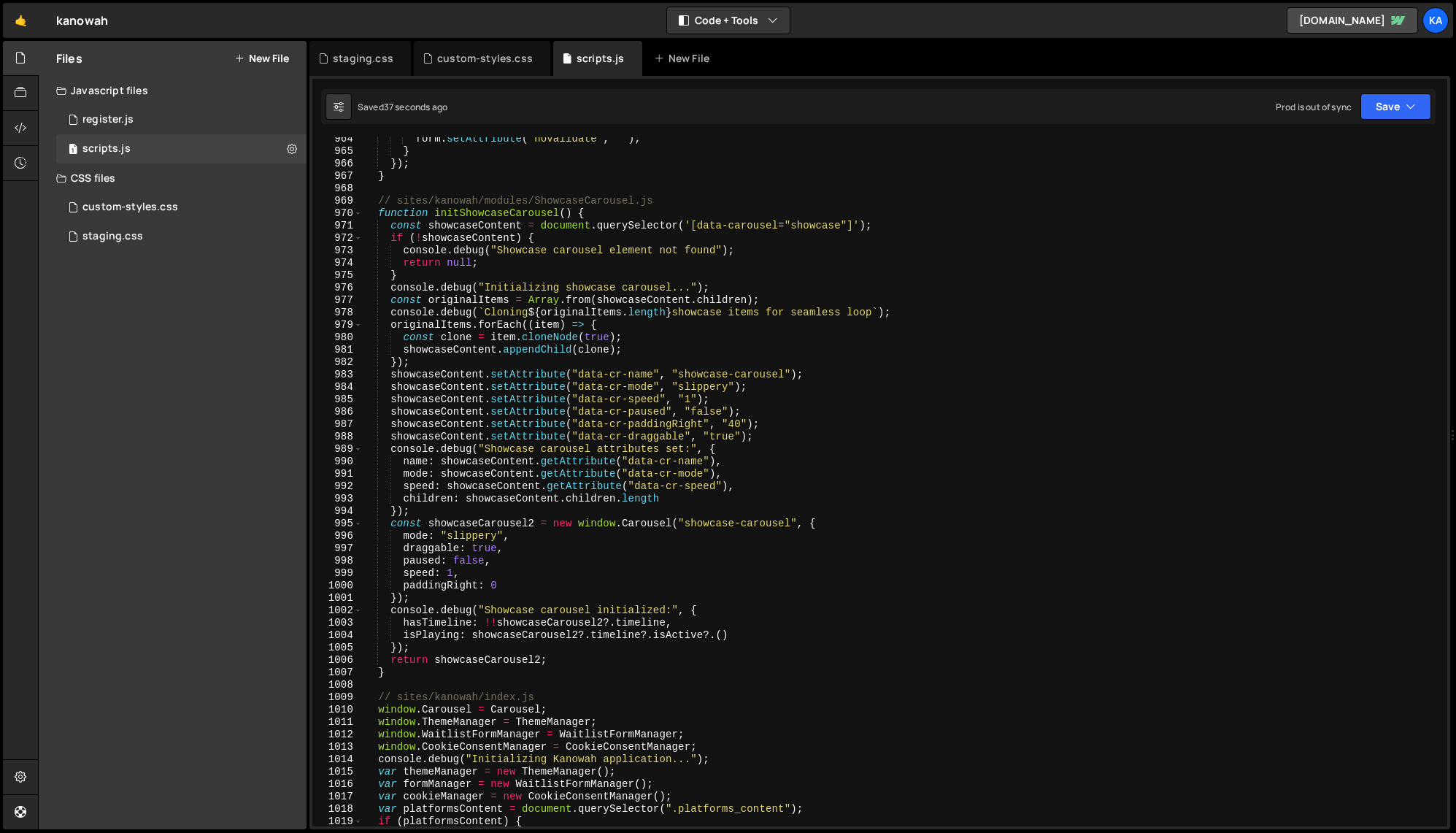
scroll to position [11954, 0]
click at [456, 580] on div "form . setAttribute ( "novalidate" , "" ) ; } }) ; } // sites/kanowah/modules/S…" at bounding box center [902, 492] width 1079 height 714
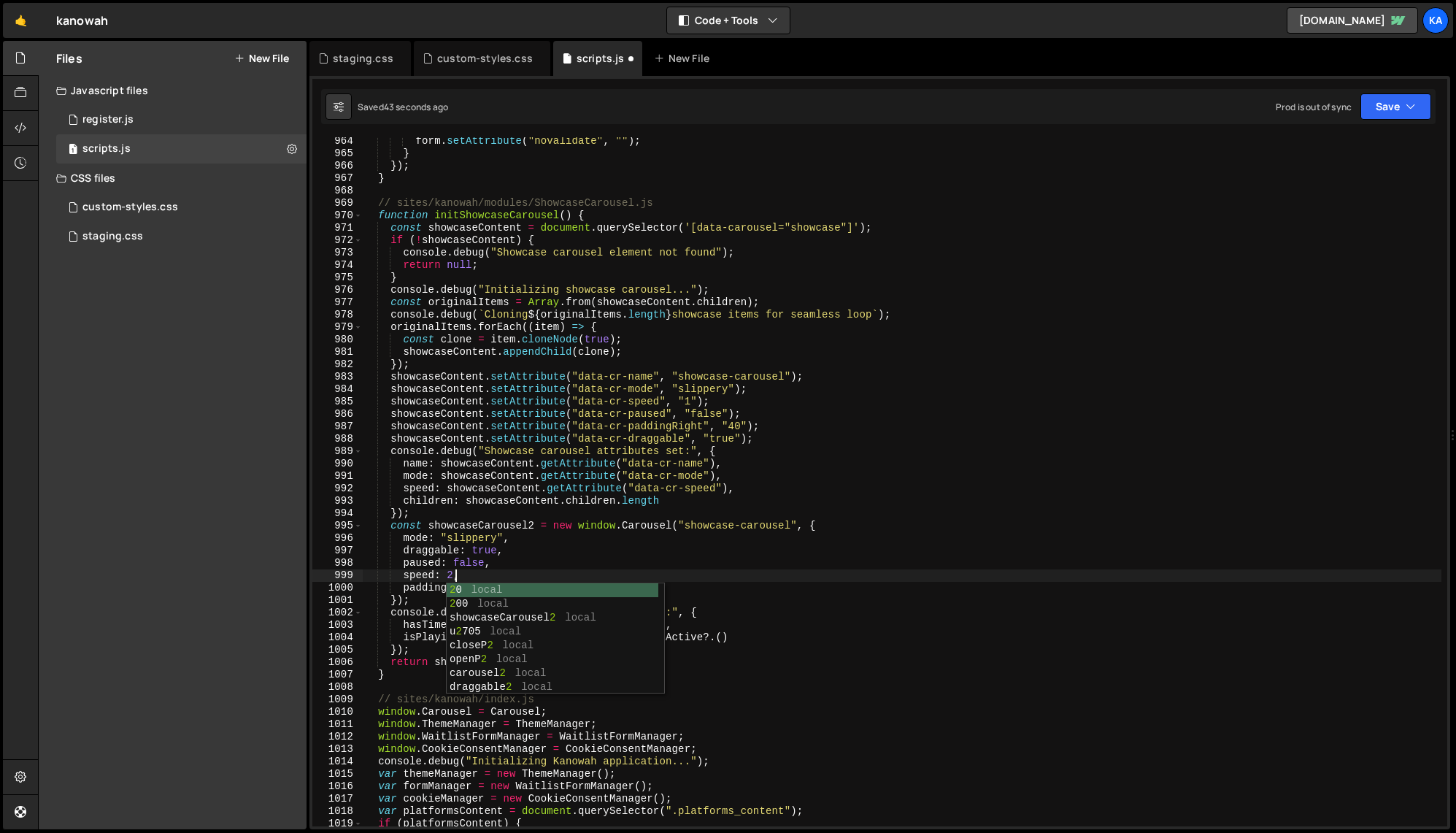
scroll to position [0, 6]
click at [605, 559] on div "form . setAttribute ( "novalidate" , "" ) ; } }) ; } // sites/kanowah/modules/S…" at bounding box center [902, 492] width 1079 height 714
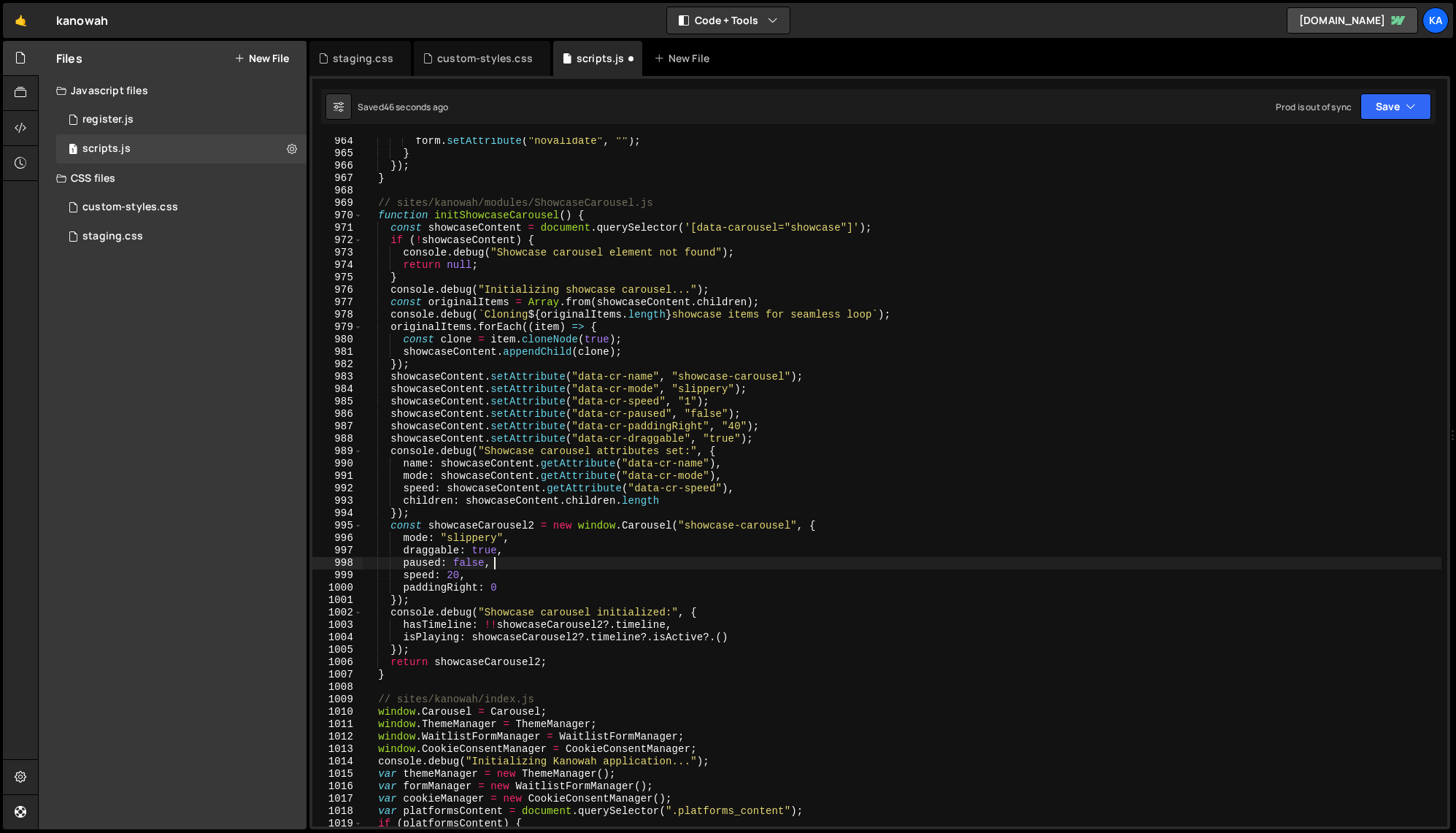
scroll to position [0, 6]
click at [501, 591] on div "form . setAttribute ( "novalidate" , "" ) ; } }) ; } // sites/kanowah/modules/S…" at bounding box center [902, 492] width 1079 height 714
click at [613, 565] on div "form . setAttribute ( "novalidate" , "" ) ; } }) ; } // sites/kanowah/modules/S…" at bounding box center [902, 492] width 1079 height 714
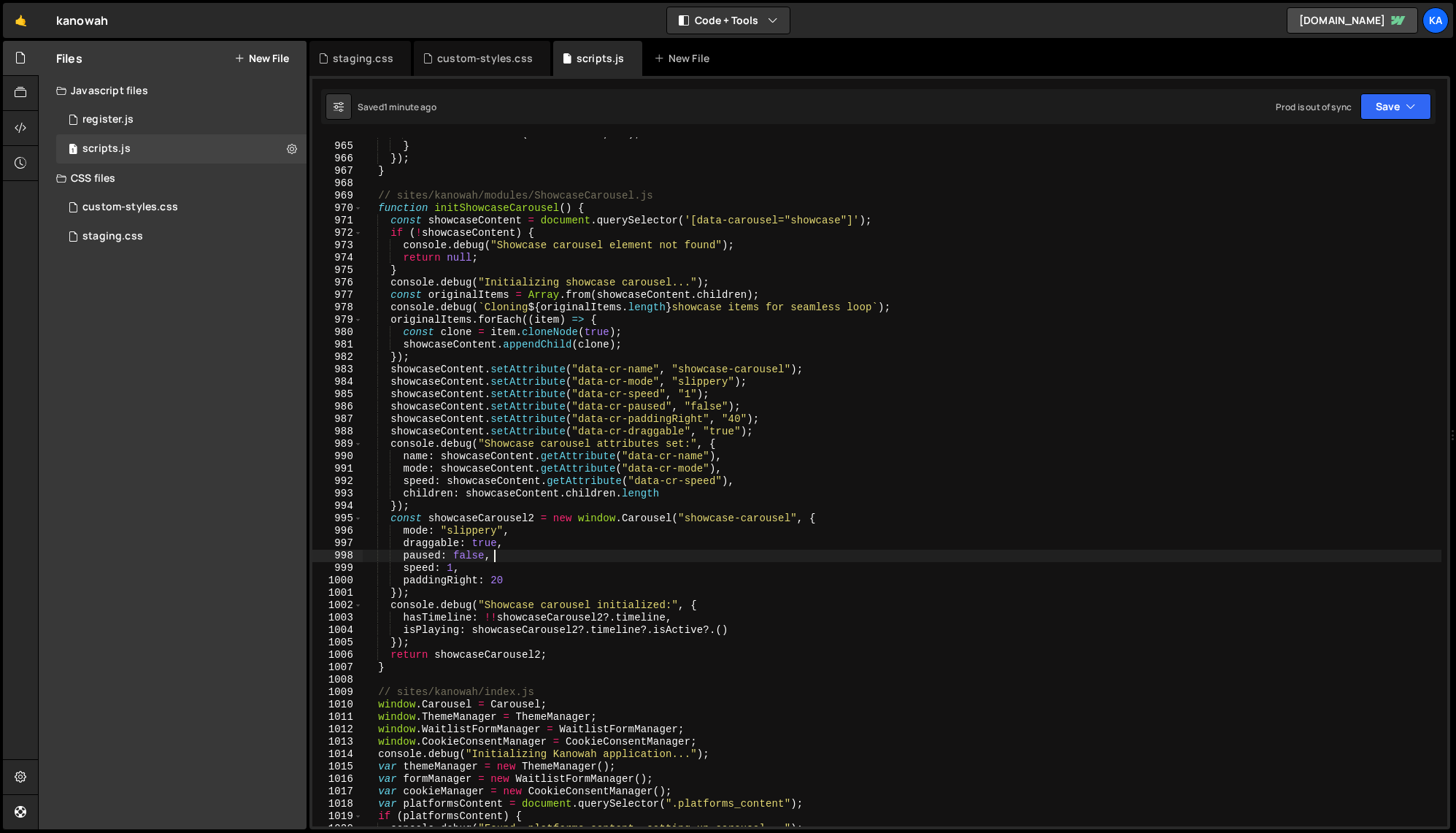
scroll to position [11961, 0]
drag, startPoint x: 490, startPoint y: 574, endPoint x: 361, endPoint y: 573, distance: 129.0
click at [361, 573] on div "paused: false, 964 965 966 967 968 969 970 971 972 973 974 975 976 977 978 979 …" at bounding box center [879, 482] width 1134 height 689
click at [702, 394] on div "form . setAttribute ( "novalidate" , "" ) ; } }) ; } // sites/kanowah/modules/S…" at bounding box center [902, 484] width 1079 height 714
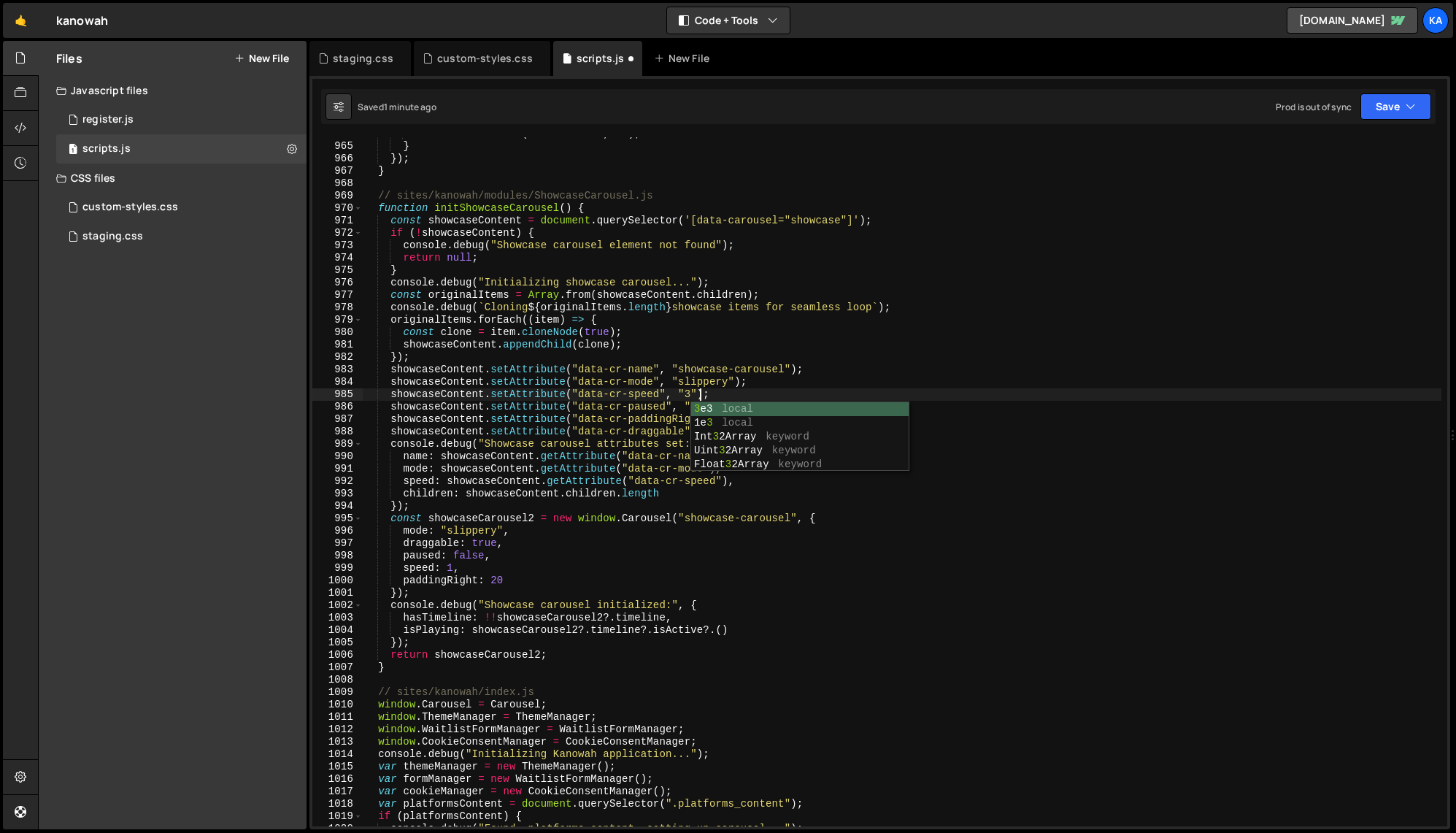
scroll to position [0, 23]
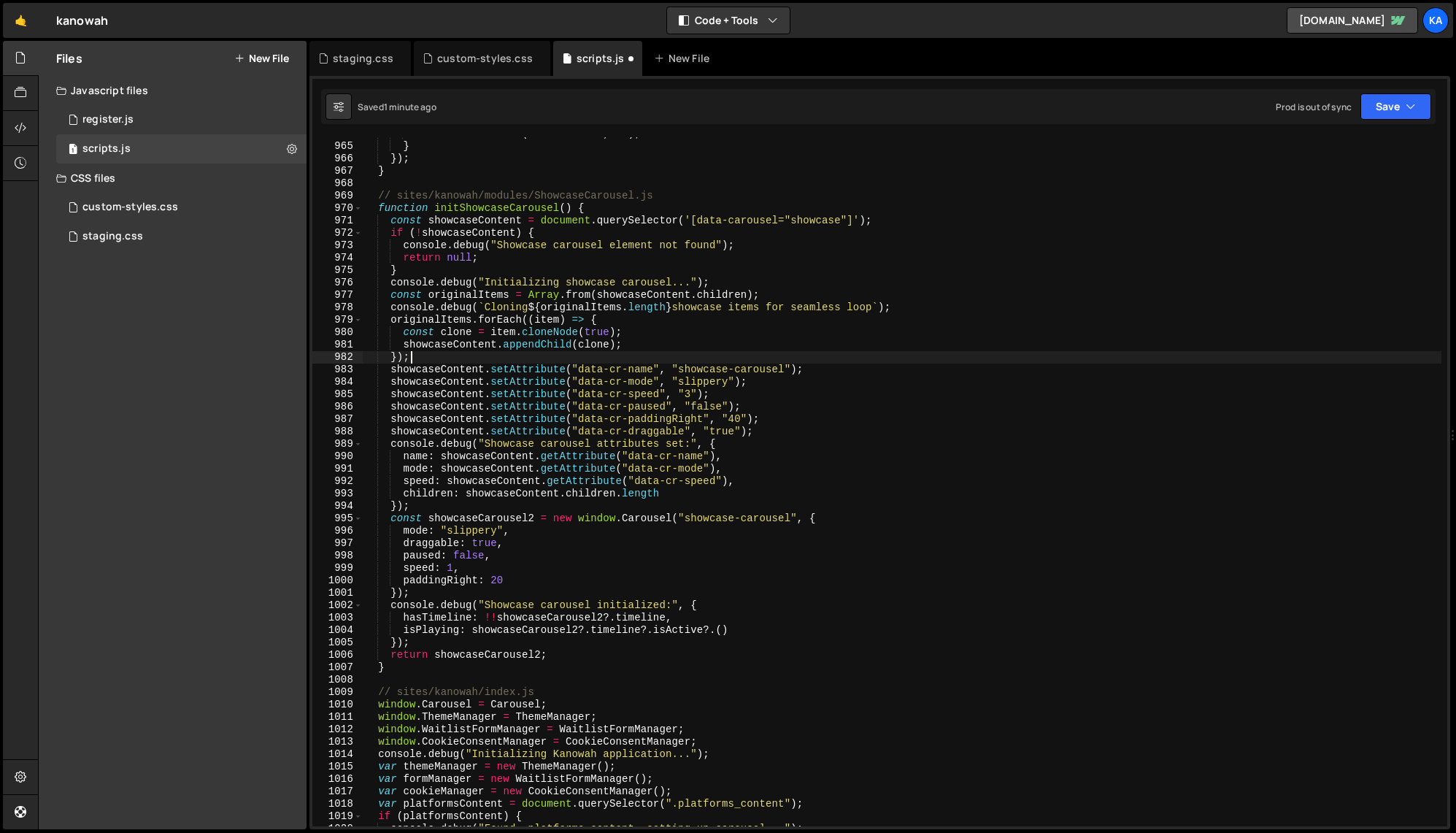
click at [779, 356] on div "form . setAttribute ( "novalidate" , "" ) ; } }) ; } // sites/kanowah/modules/S…" at bounding box center [902, 484] width 1079 height 714
click at [702, 392] on div "form . setAttribute ( "novalidate" , "" ) ; } }) ; } // sites/kanowah/modules/S…" at bounding box center [902, 484] width 1079 height 714
click at [733, 393] on div "form . setAttribute ( "novalidate" , "" ) ; } }) ; } // sites/kanowah/modules/S…" at bounding box center [902, 484] width 1079 height 714
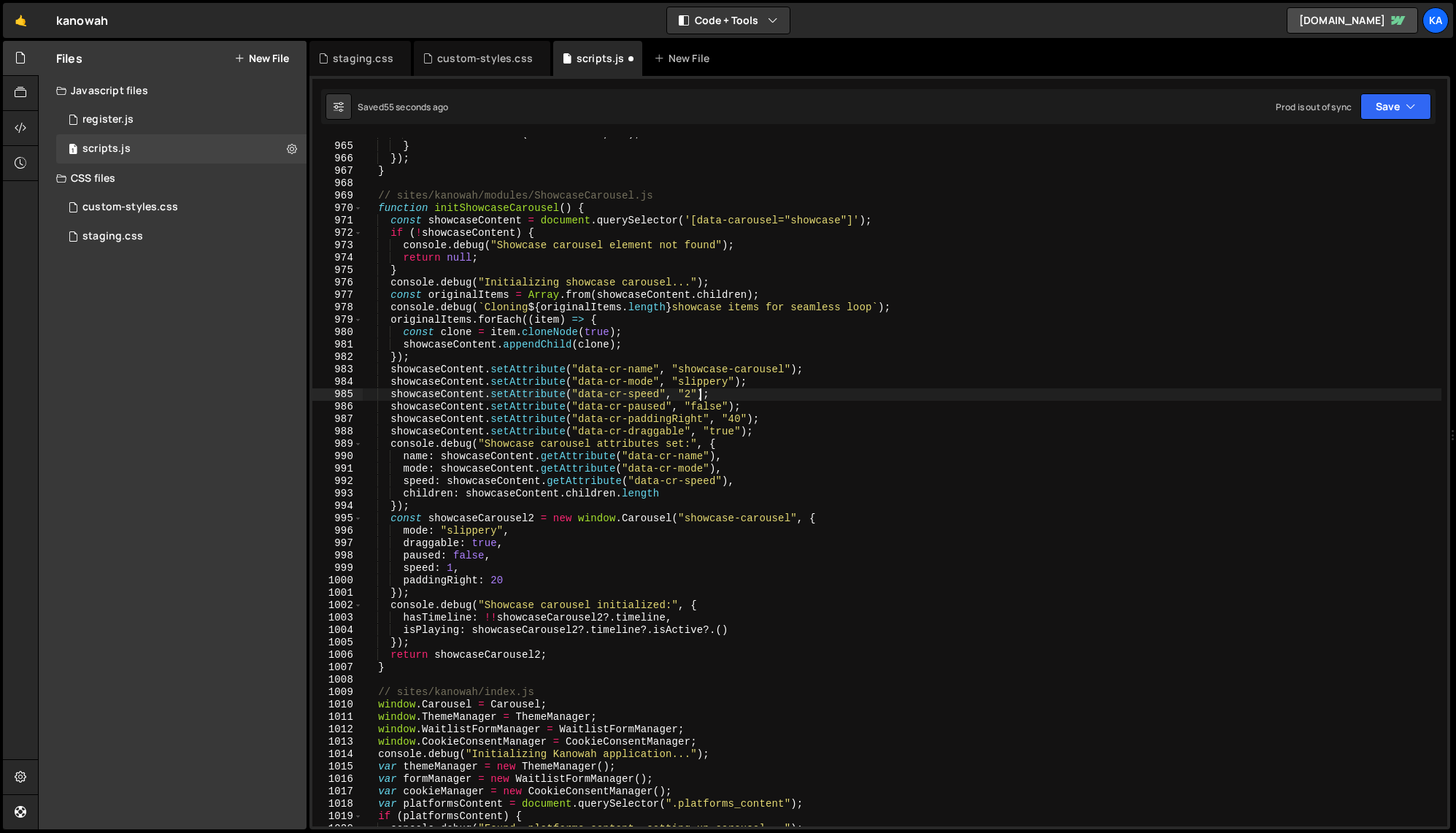
click at [700, 395] on div "form . setAttribute ( "novalidate" , "" ) ; } }) ; } // sites/kanowah/modules/S…" at bounding box center [902, 484] width 1079 height 714
drag, startPoint x: 725, startPoint y: 391, endPoint x: 389, endPoint y: 392, distance: 336.0
click at [389, 392] on div "form . setAttribute ( "novalidate" , "" ) ; } }) ; } // sites/kanowah/modules/S…" at bounding box center [902, 484] width 1079 height 714
click at [706, 399] on div "form . setAttribute ( "novalidate" , "" ) ; } }) ; } // sites/kanowah/modules/S…" at bounding box center [902, 482] width 1079 height 689
click at [664, 595] on div "form . setAttribute ( "novalidate" , "" ) ; } }) ; } // sites/kanowah/modules/S…" at bounding box center [902, 484] width 1079 height 714
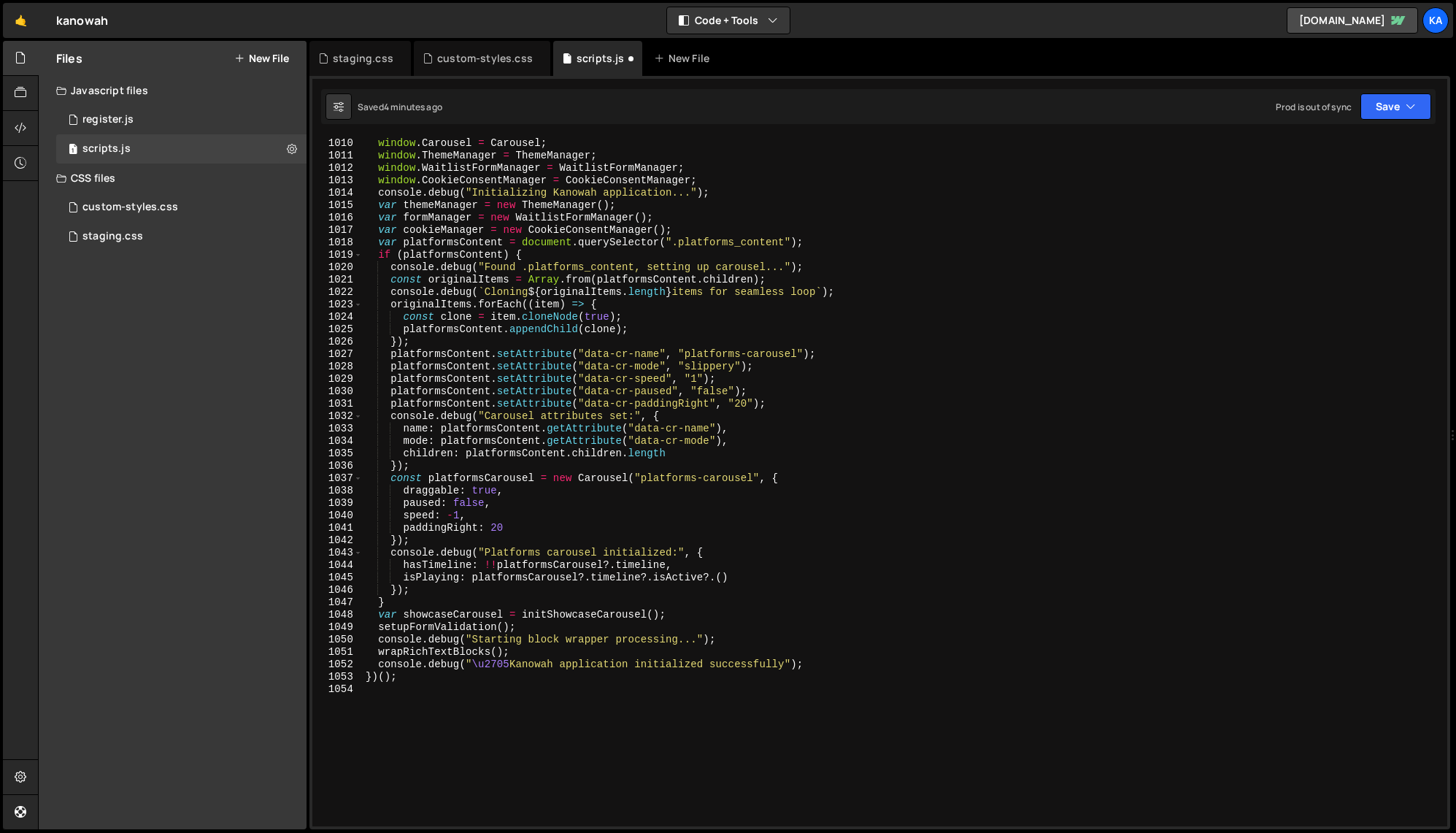
scroll to position [12623, 0]
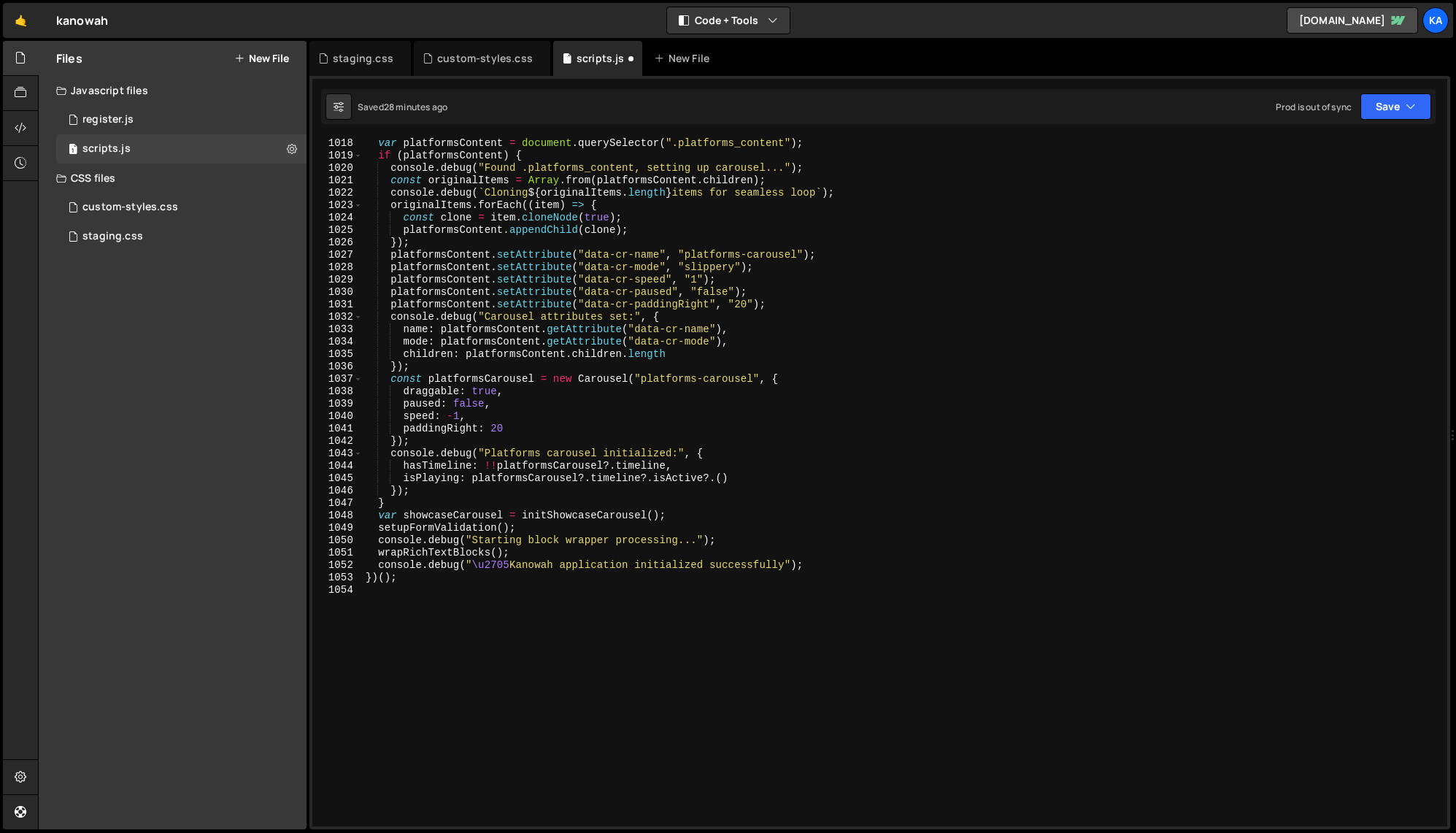
click at [638, 425] on div "var platformsContent = document . querySelector ( ".platforms_content" ) ; if (…" at bounding box center [902, 494] width 1079 height 714
type textarea "})();"
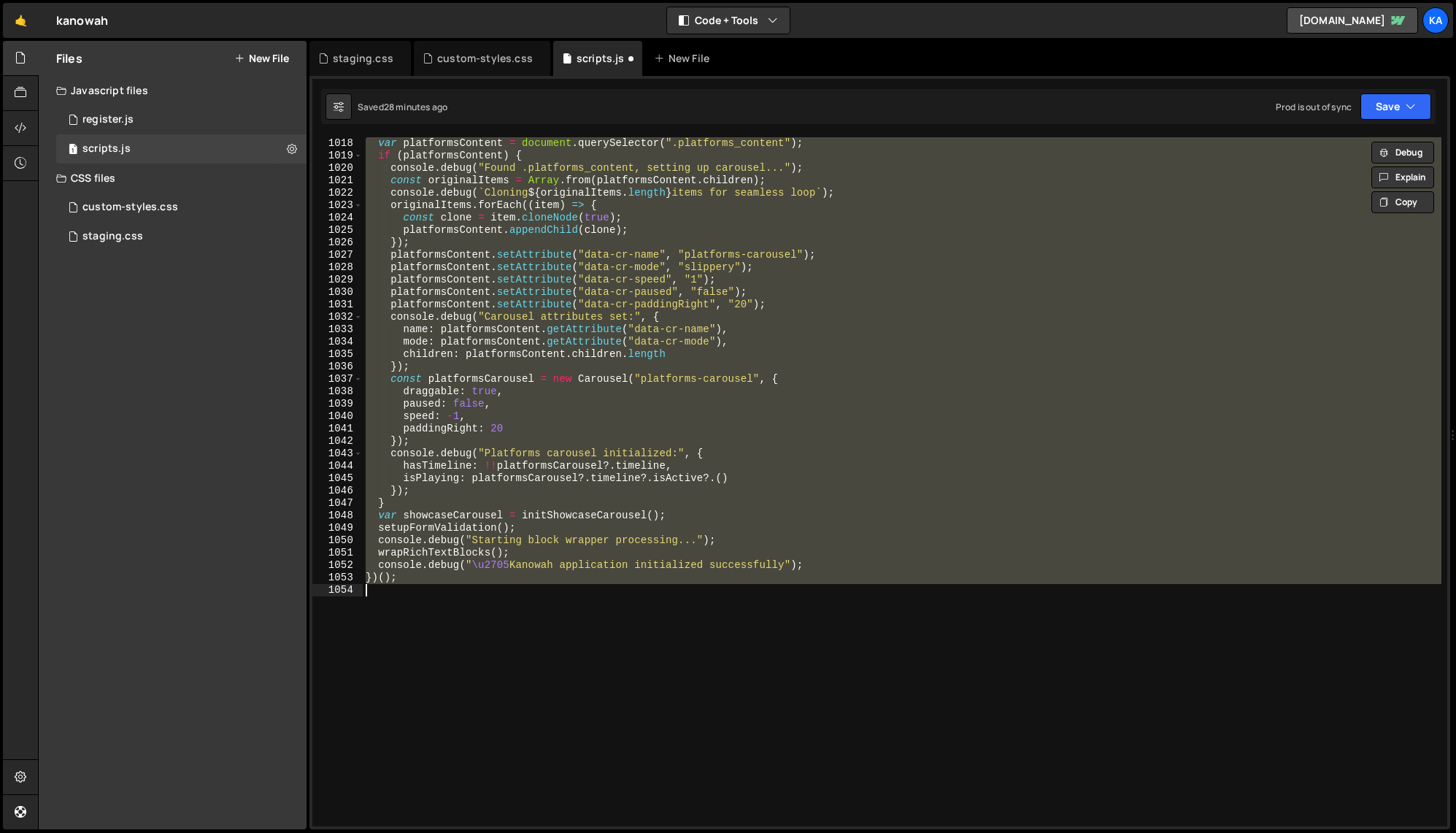
scroll to position [0, 2]
paste textarea
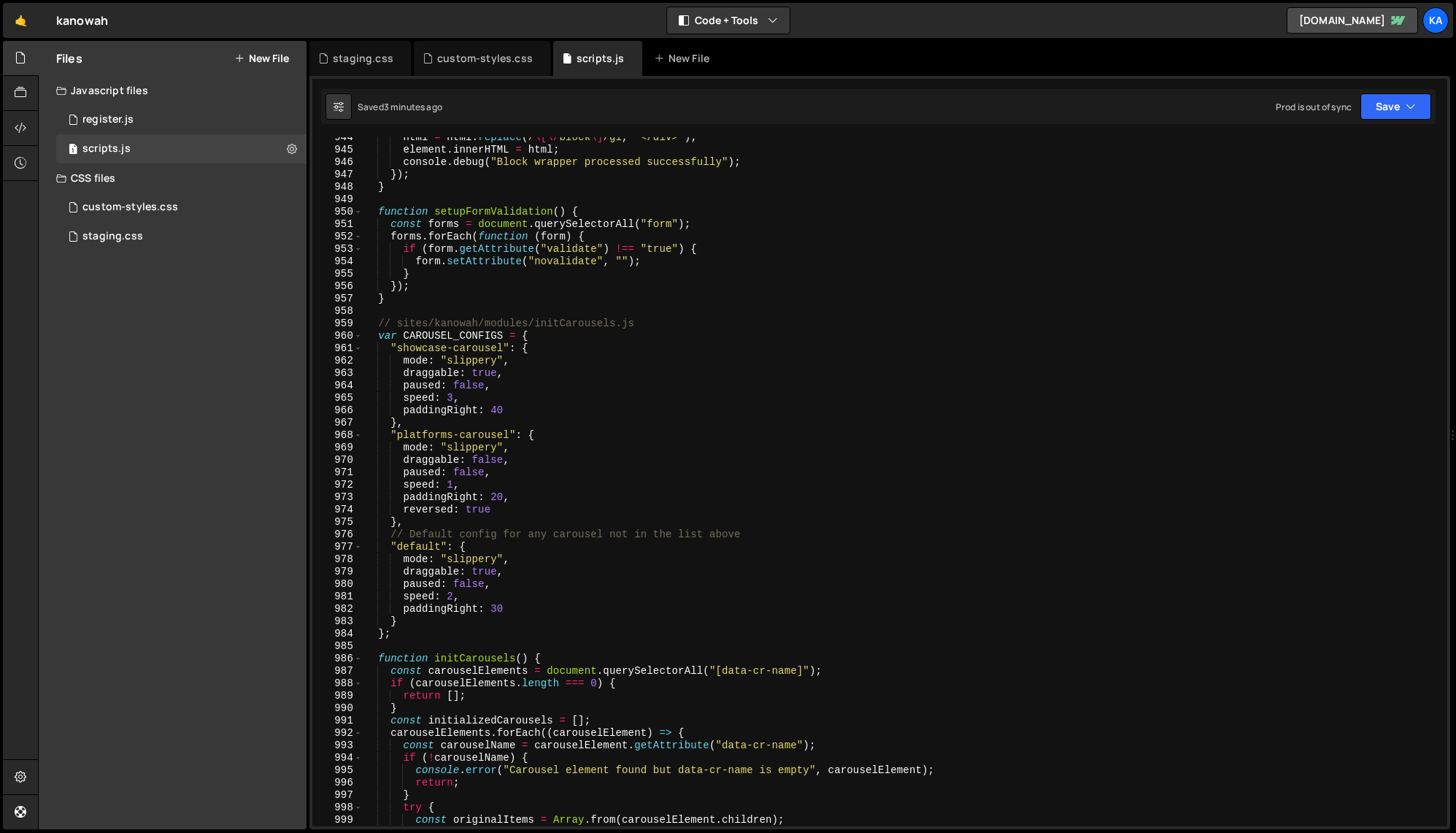
scroll to position [11710, 0]
click at [499, 411] on div "html = html . replace ( / \[\/ block \] /gi , "</div>" ) ; element . innerHTML …" at bounding box center [902, 488] width 1079 height 714
click at [455, 399] on div "html = html . replace ( / \[\/ block \] /gi , "</div>" ) ; element . innerHTML …" at bounding box center [902, 488] width 1079 height 714
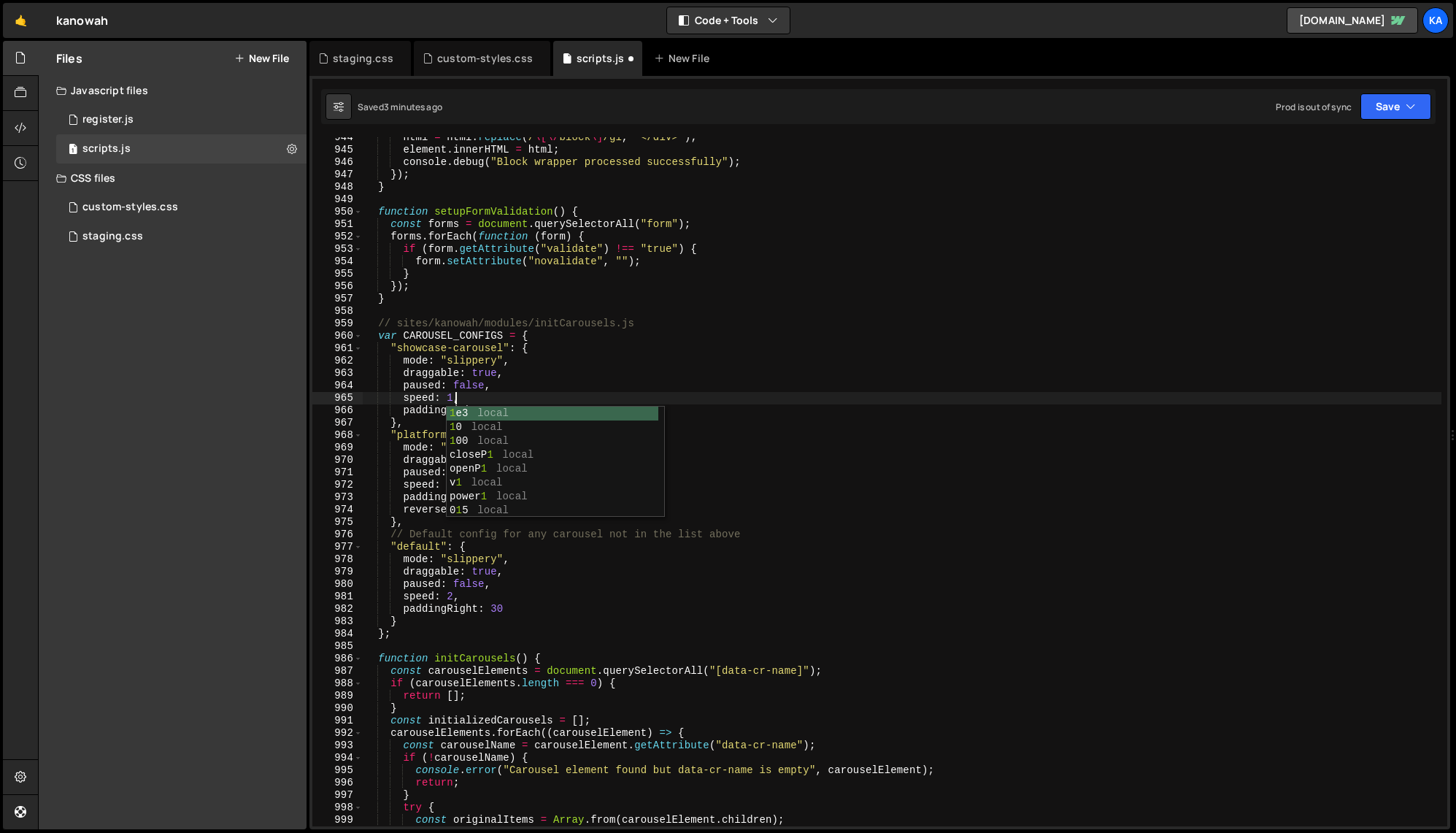
click at [549, 376] on div "html = html . replace ( / \[\/ block \] /gi , "</div>" ) ; element . innerHTML …" at bounding box center [902, 488] width 1079 height 714
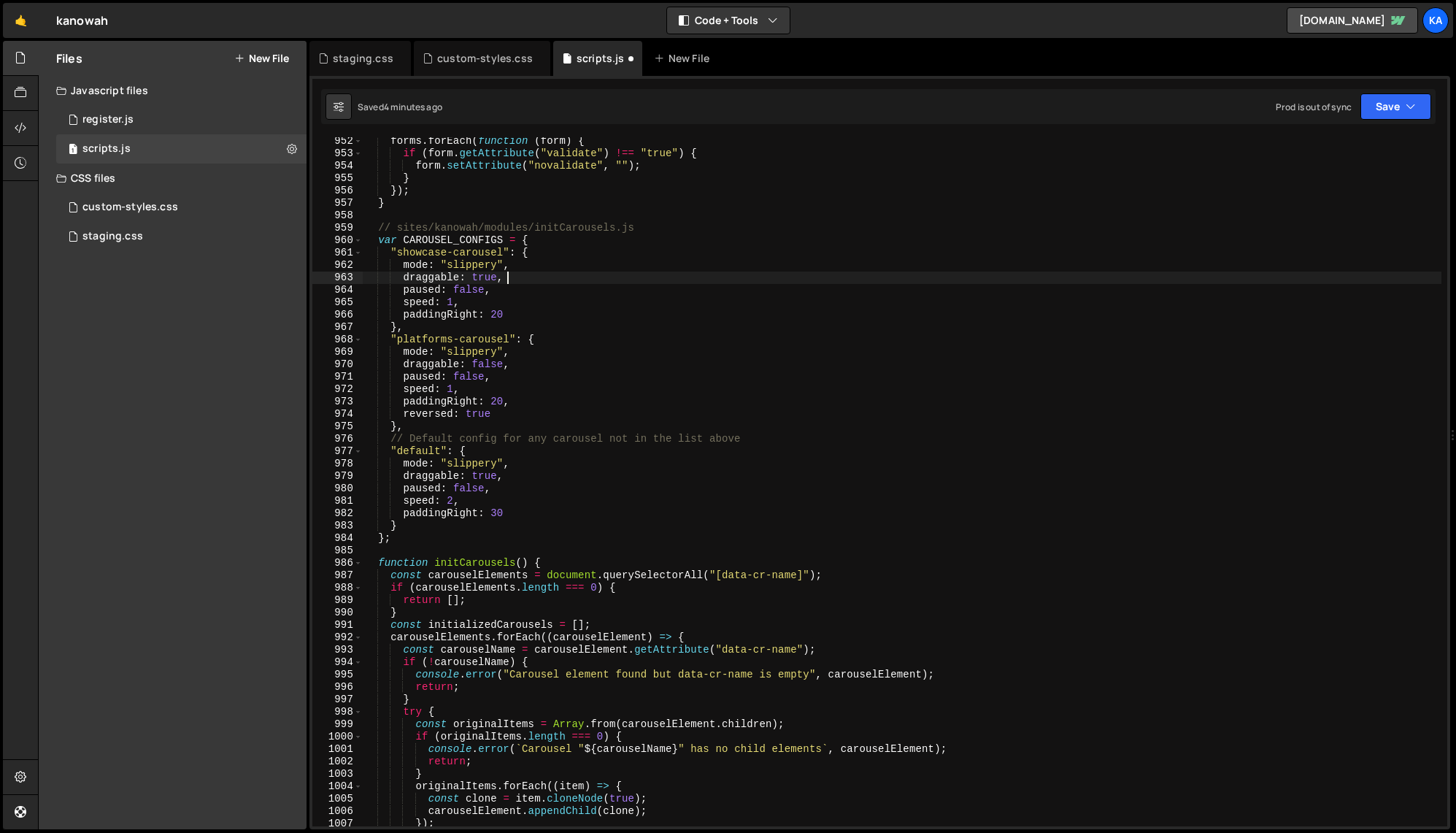
scroll to position [11805, 0]
click at [571, 336] on div "forms . forEach ( function ( form ) { if ( form . getAttribute ( "validate" ) !…" at bounding box center [902, 492] width 1079 height 714
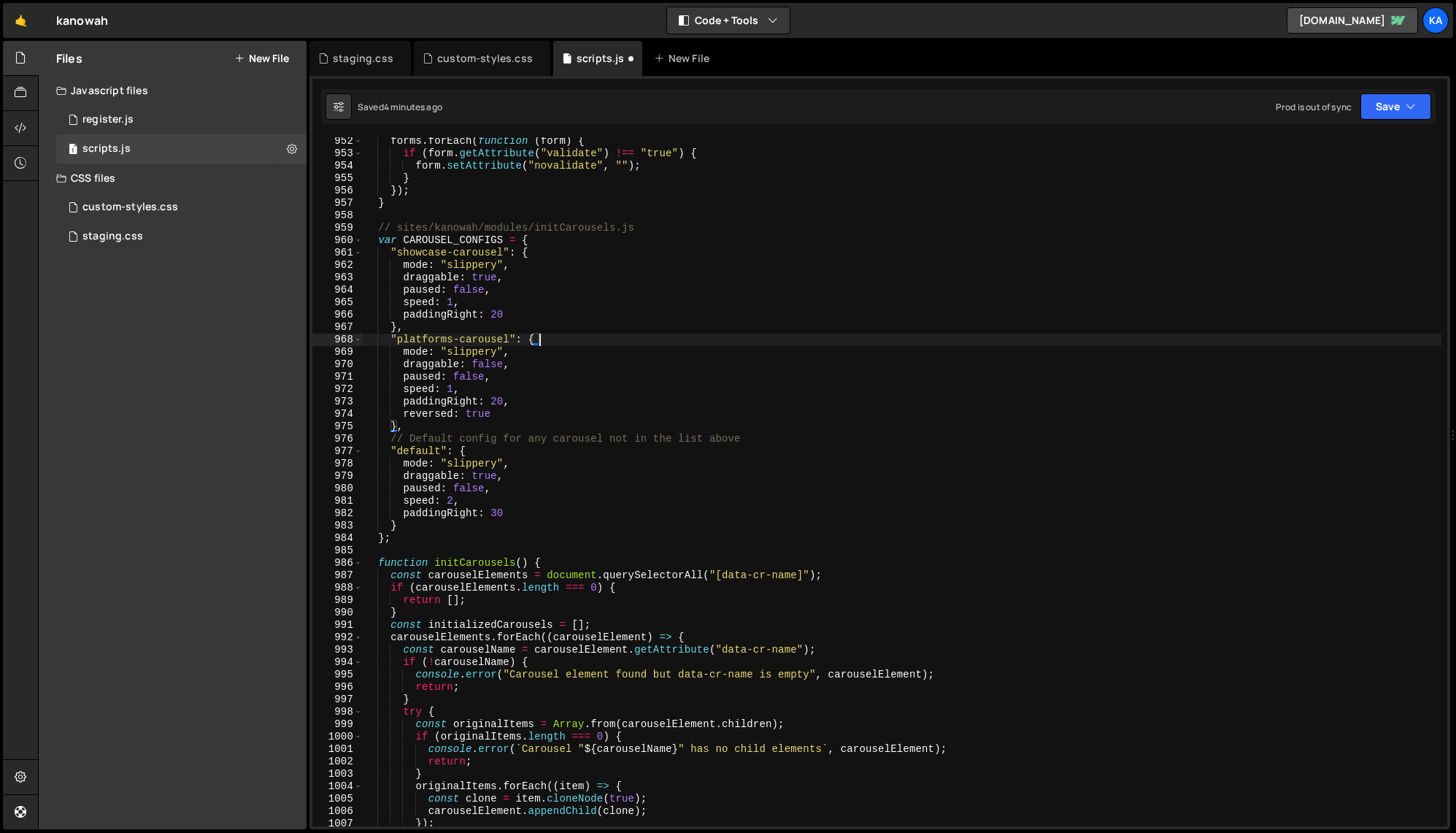
click at [495, 364] on div "forms . forEach ( function ( form ) { if ( form . getAttribute ( "validate" ) !…" at bounding box center [902, 492] width 1079 height 714
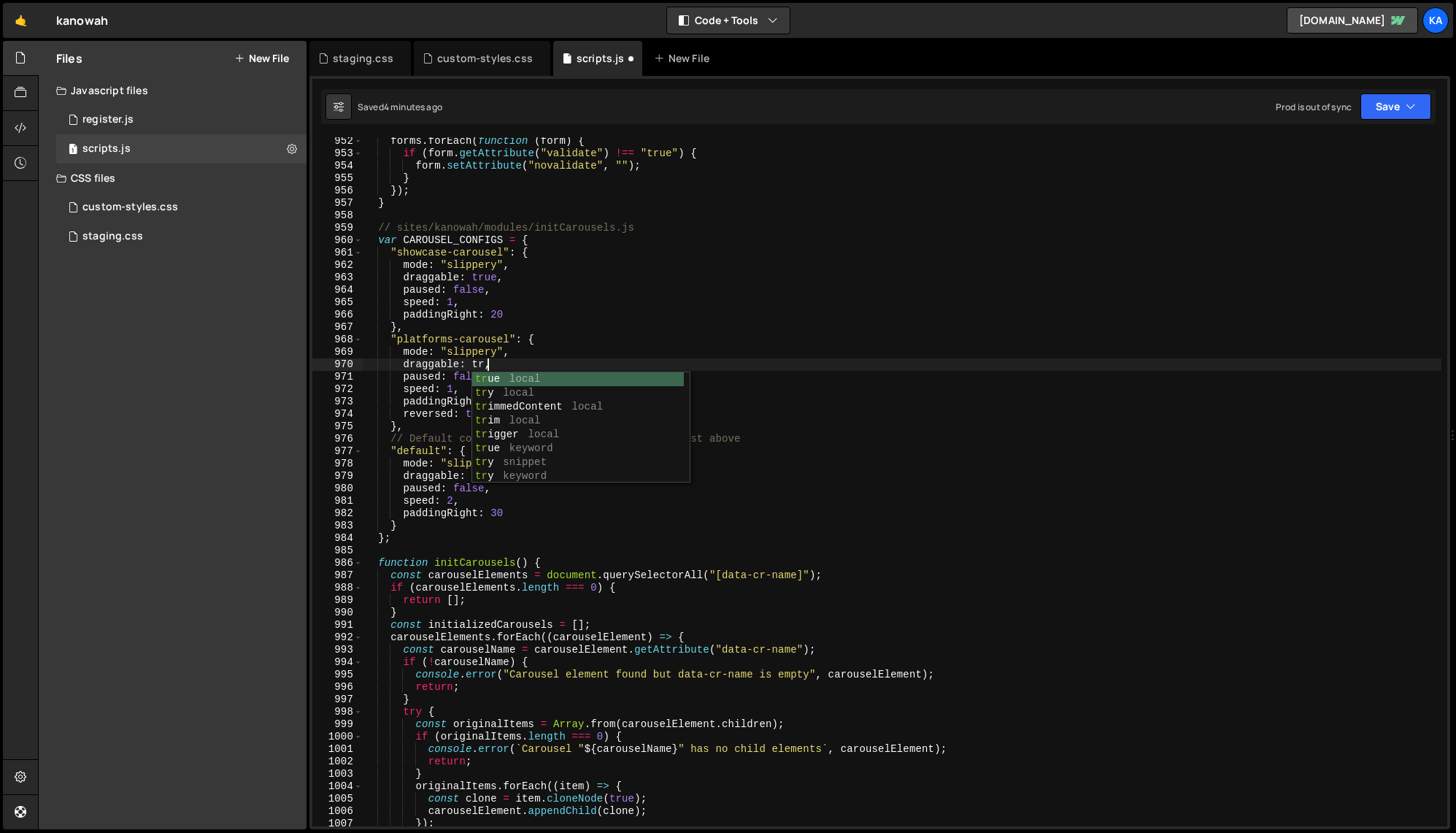
scroll to position [0, 10]
click at [577, 318] on div "forms . forEach ( function ( form ) { if ( form . getAttribute ( "validate" ) !…" at bounding box center [902, 492] width 1079 height 714
click at [570, 334] on div "forms . forEach ( function ( form ) { if ( form . getAttribute ( "validate" ) !…" at bounding box center [902, 492] width 1079 height 714
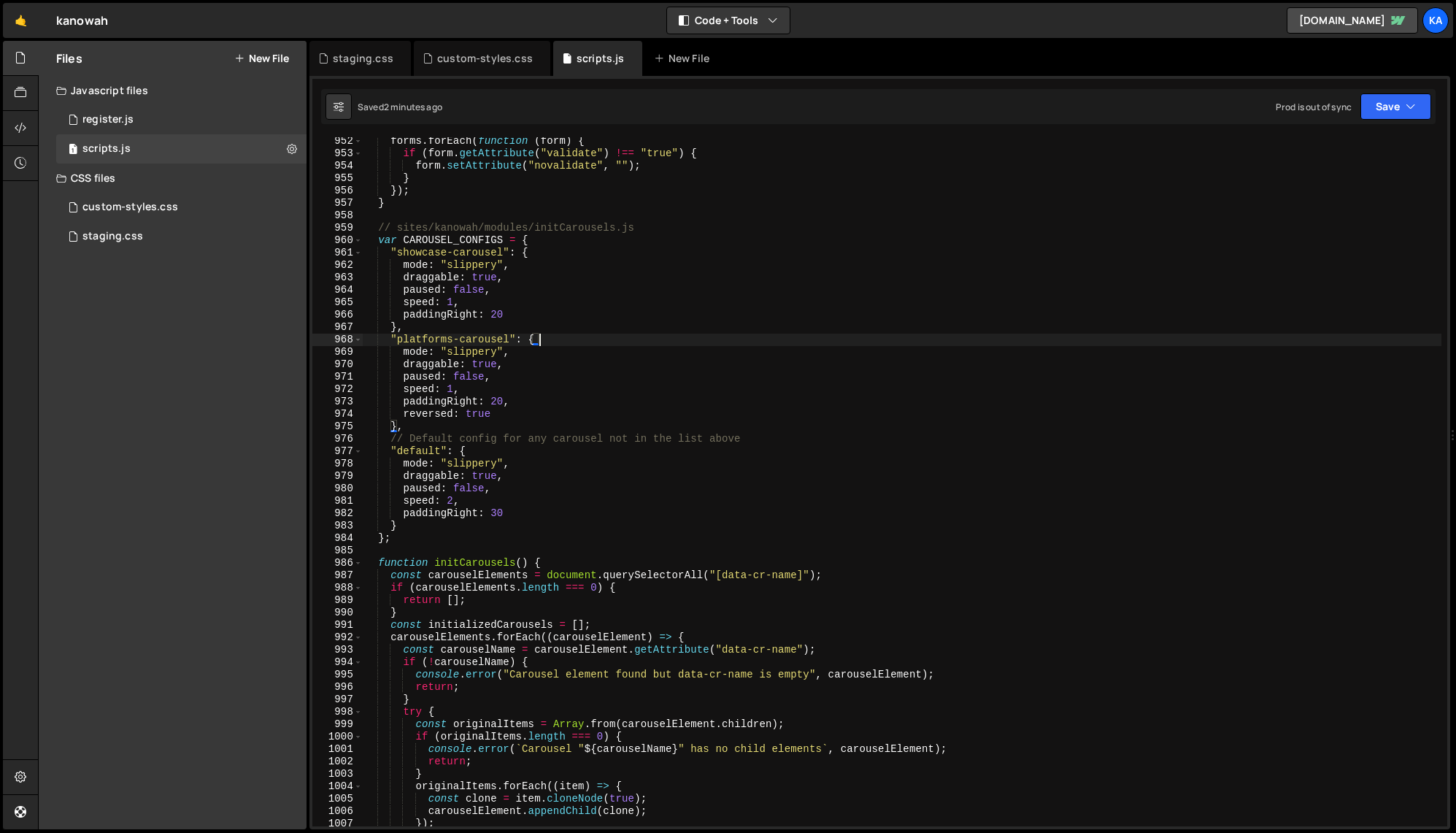
click at [592, 310] on div "forms . forEach ( function ( form ) { if ( form . getAttribute ( "validate" ) !…" at bounding box center [902, 492] width 1079 height 714
type textarea "})();"
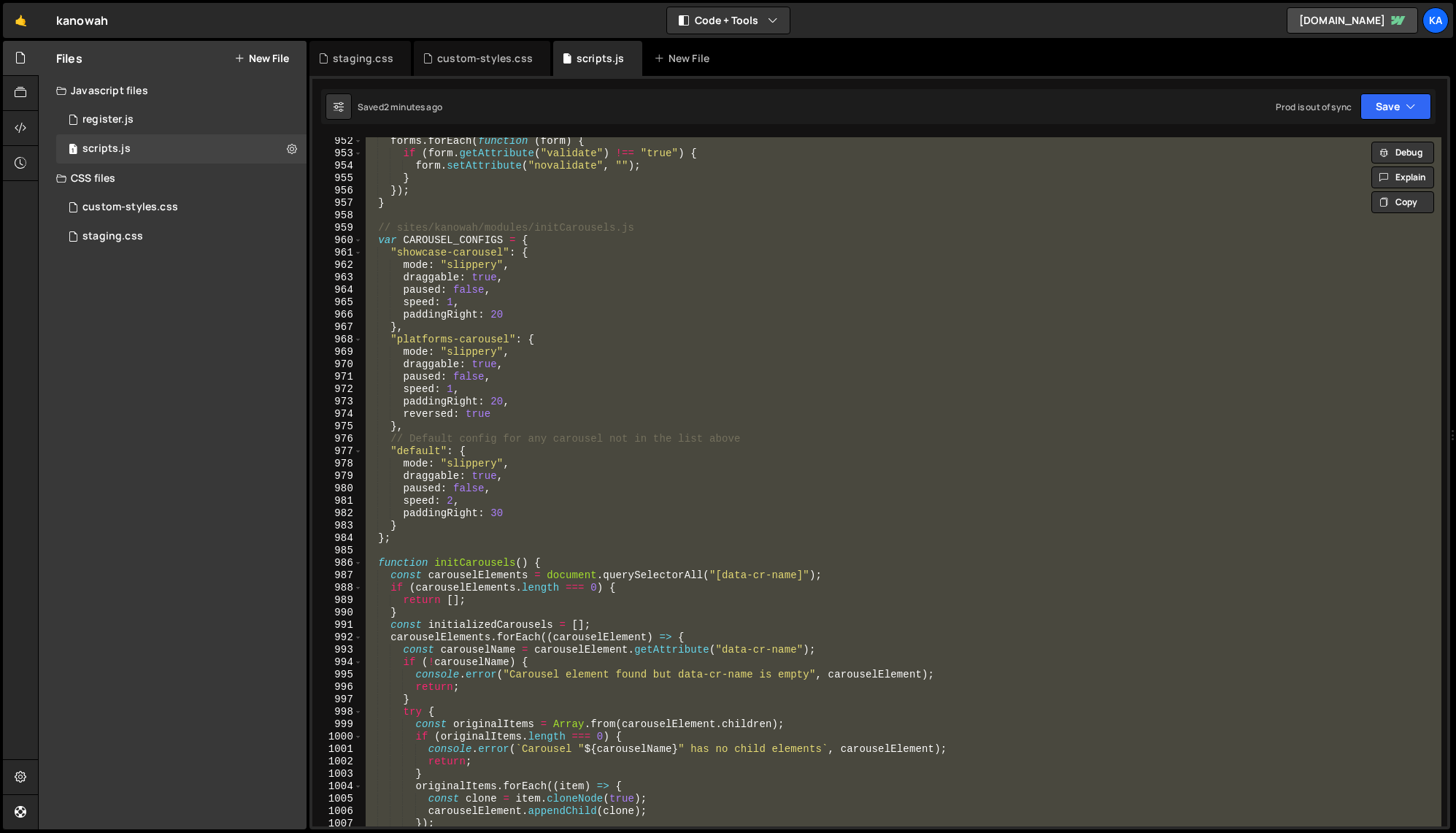
scroll to position [0, 2]
paste textarea
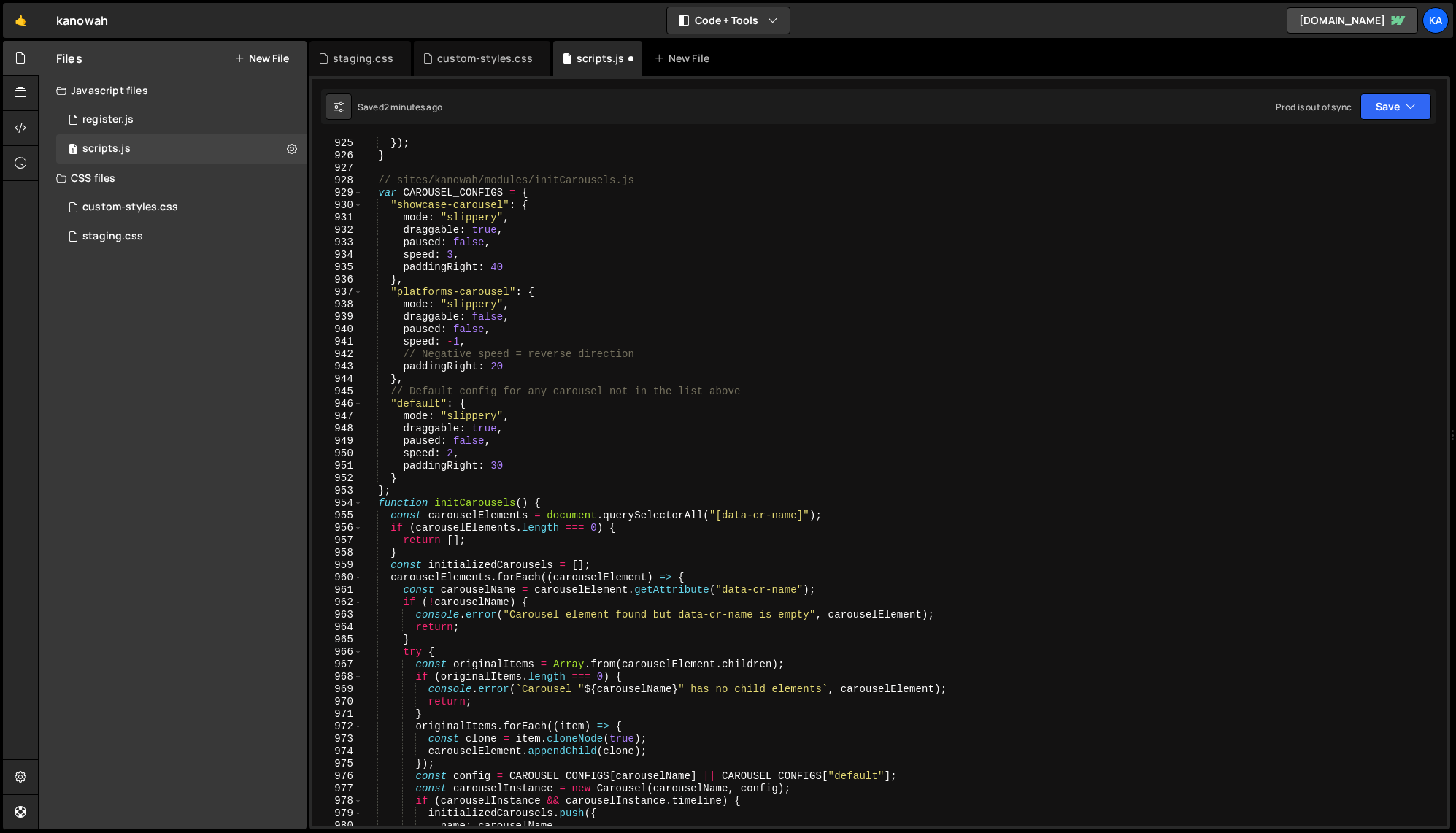
scroll to position [11480, 0]
click at [500, 269] on div "} }) ; } // sites/kanowah/modules/initCarousels.js var CAROUSEL_CONFIGS = { "sh…" at bounding box center [902, 482] width 1079 height 714
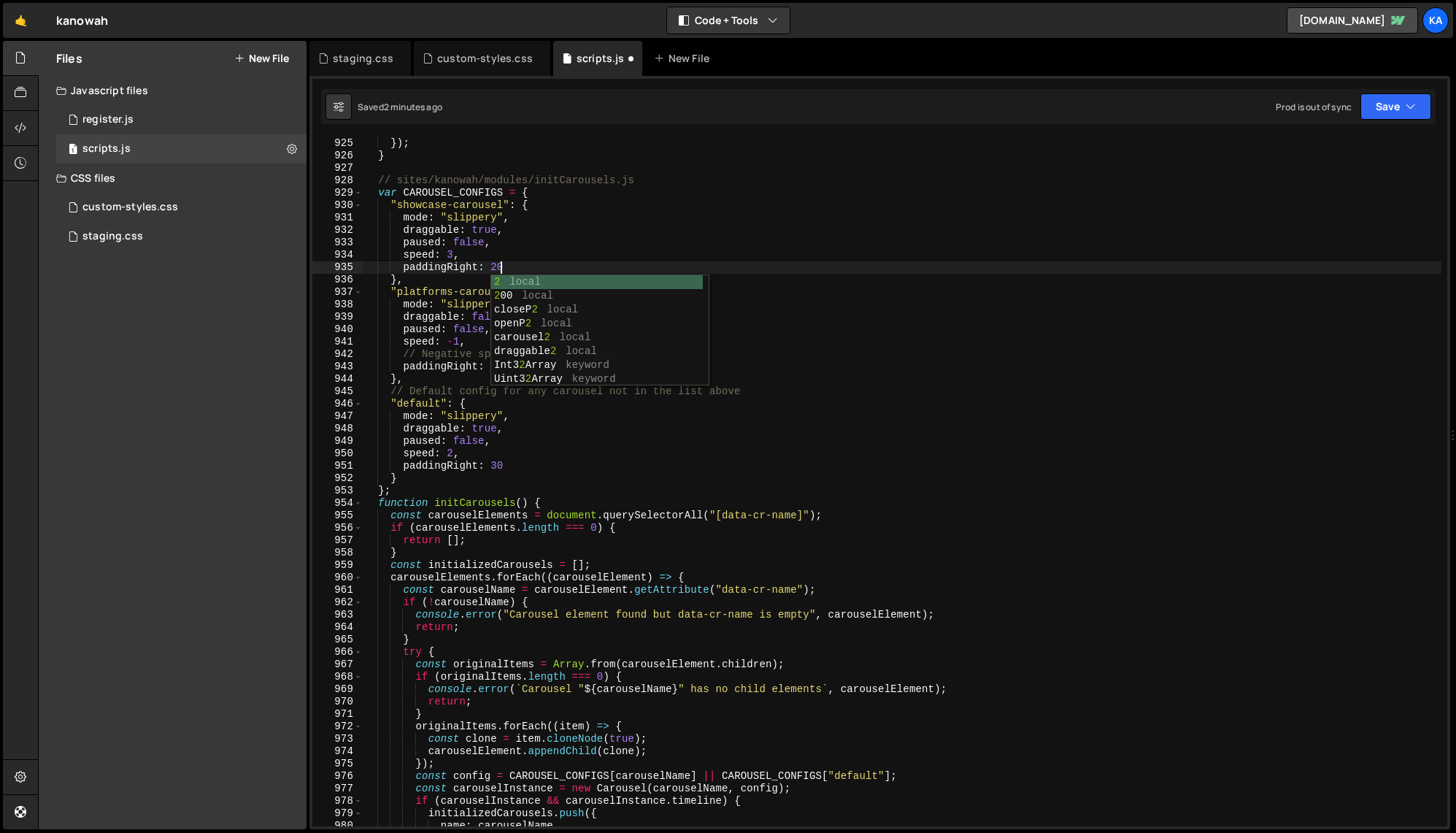
click at [456, 254] on div "} }) ; } // sites/kanowah/modules/initCarousels.js var CAROUSEL_CONFIGS = { "sh…" at bounding box center [902, 482] width 1079 height 714
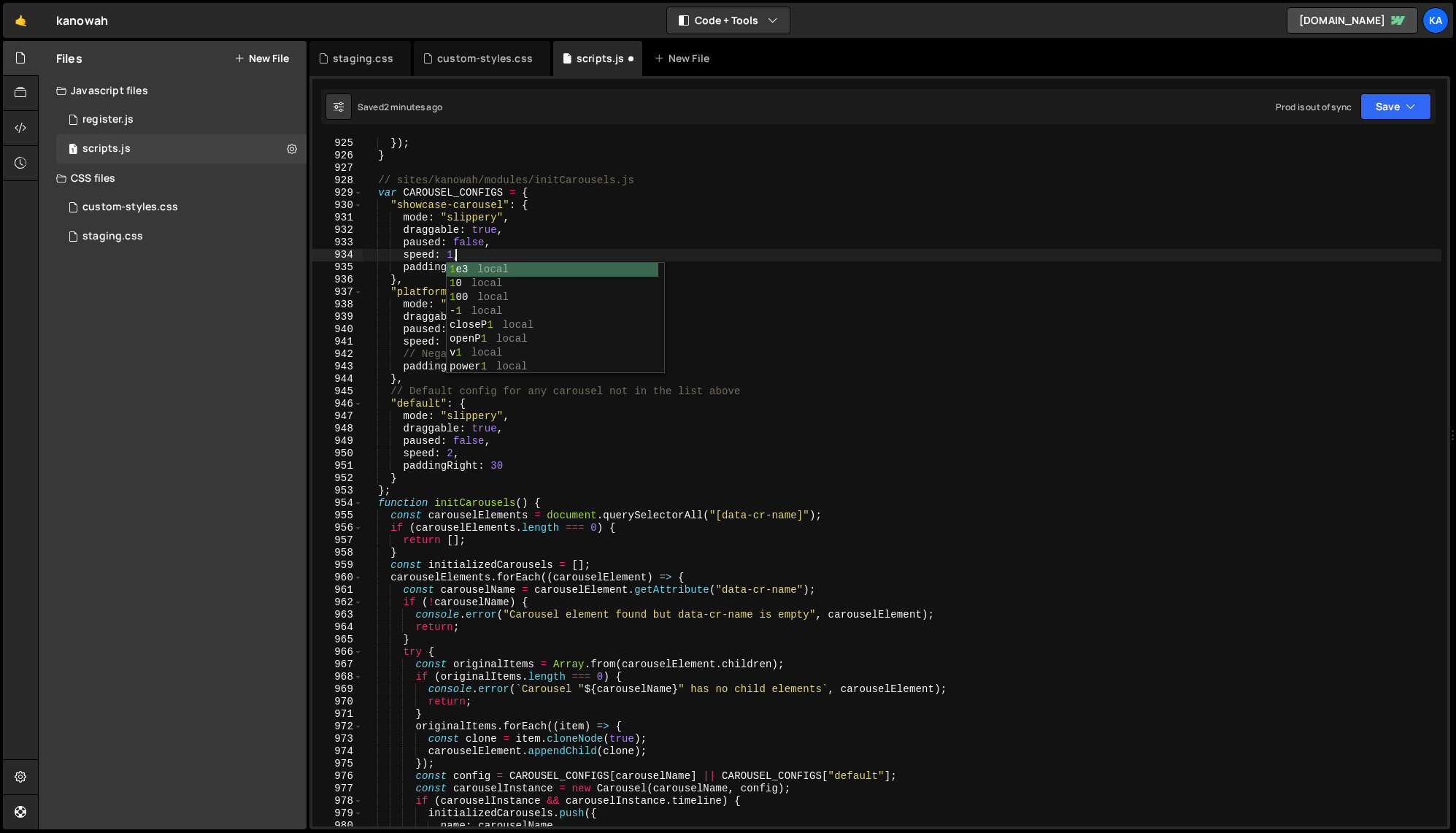
click at [816, 199] on div "} }) ; } // sites/kanowah/modules/initCarousels.js var CAROUSEL_CONFIGS = { "sh…" at bounding box center [902, 482] width 1079 height 714
click at [484, 317] on div "} }) ; } // sites/kanowah/modules/initCarousels.js var CAROUSEL_CONFIGS = { "sh…" at bounding box center [902, 482] width 1079 height 714
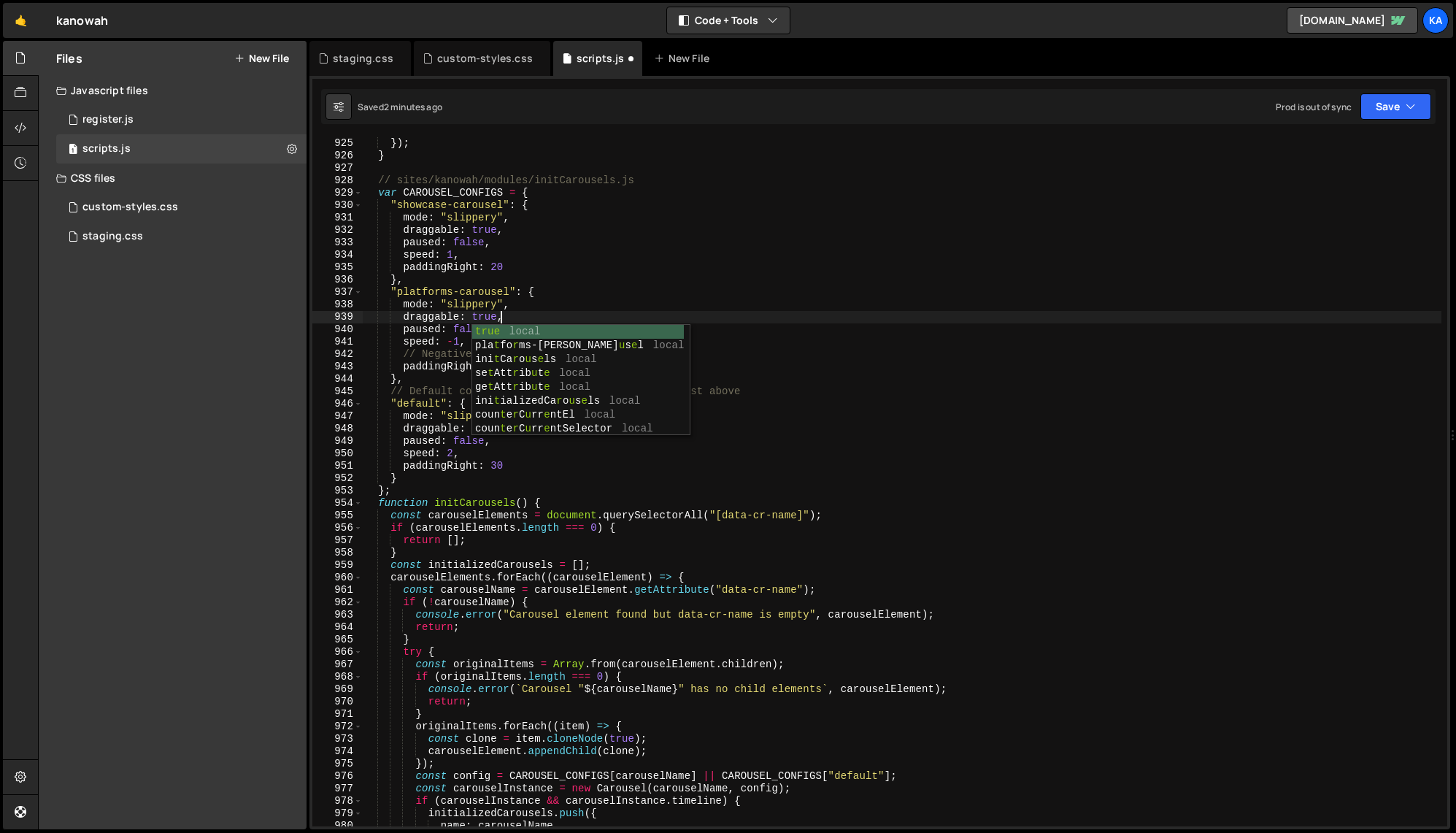
scroll to position [0, 10]
click at [627, 274] on div "} }) ; } // sites/kanowah/modules/initCarousels.js var CAROUSEL_CONFIGS = { "sh…" at bounding box center [902, 482] width 1079 height 714
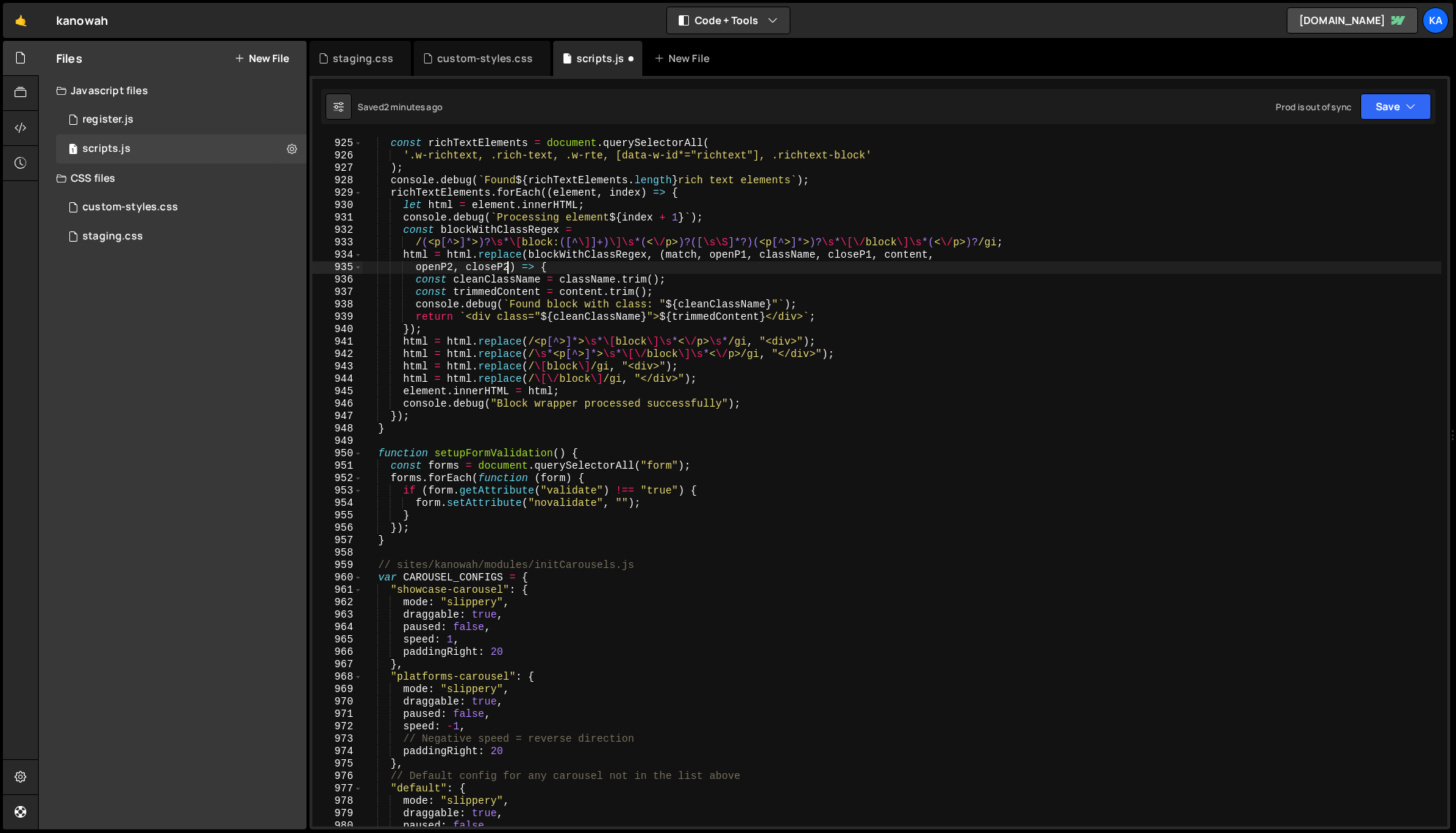
scroll to position [11468, 0]
click at [490, 727] on div "function wrapRichTextBlocks ( ) { const richTextElements = document . querySele…" at bounding box center [902, 482] width 1079 height 714
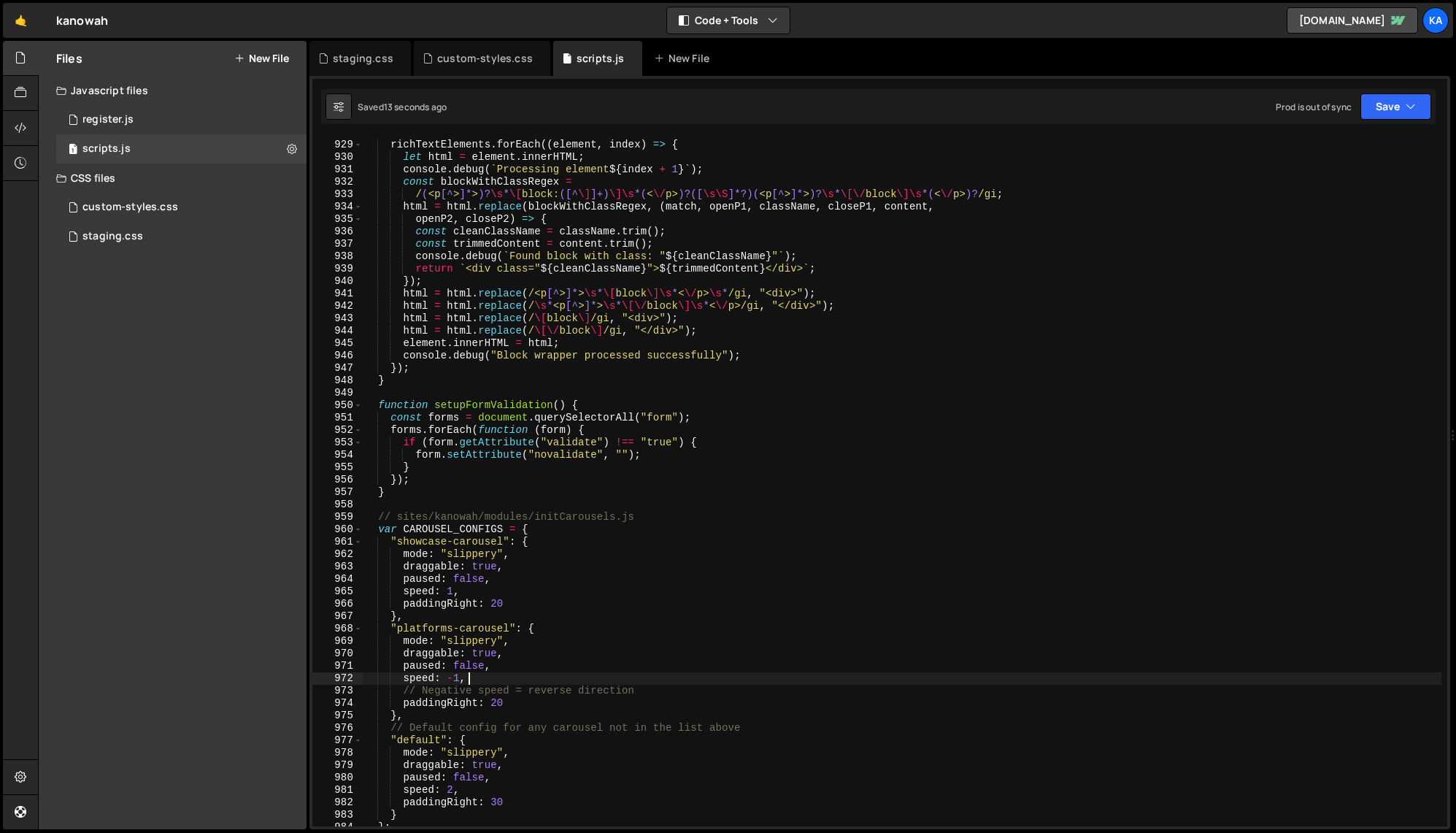
scroll to position [11517, 0]
drag, startPoint x: 667, startPoint y: 693, endPoint x: 341, endPoint y: 692, distance: 326.0
click at [341, 692] on div "speed: -1, 928 929 930 931 932 933 934 935 936 937 938 939 940 941 942 943 944 …" at bounding box center [879, 482] width 1134 height 689
type textarea "// Negative speed = reverse direction"
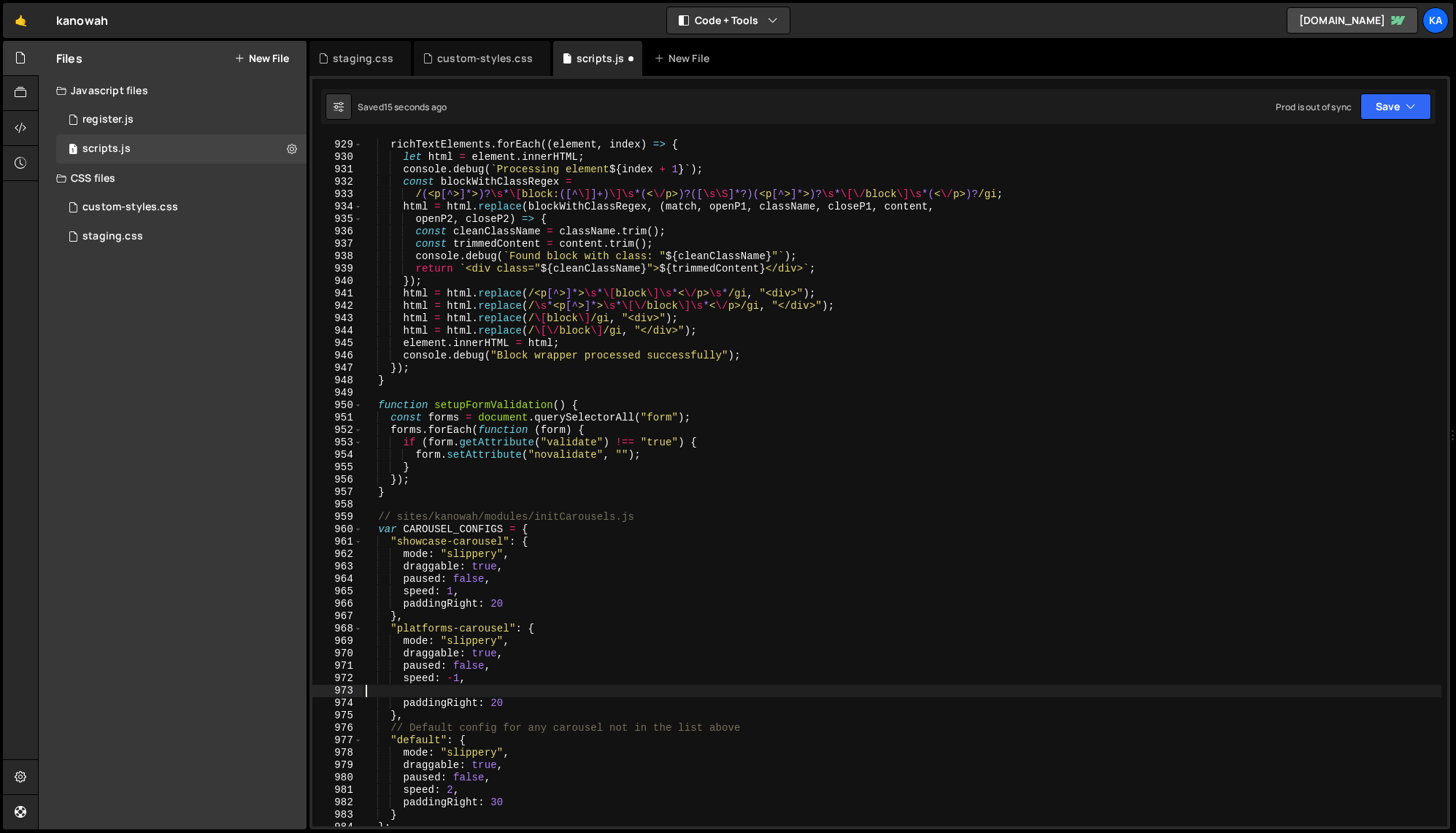
type textarea "speed: -1,"
click at [705, 396] on div "console . debug ( ` Found ${ richTextElements . length } rich text elements ` )…" at bounding box center [902, 483] width 1079 height 714
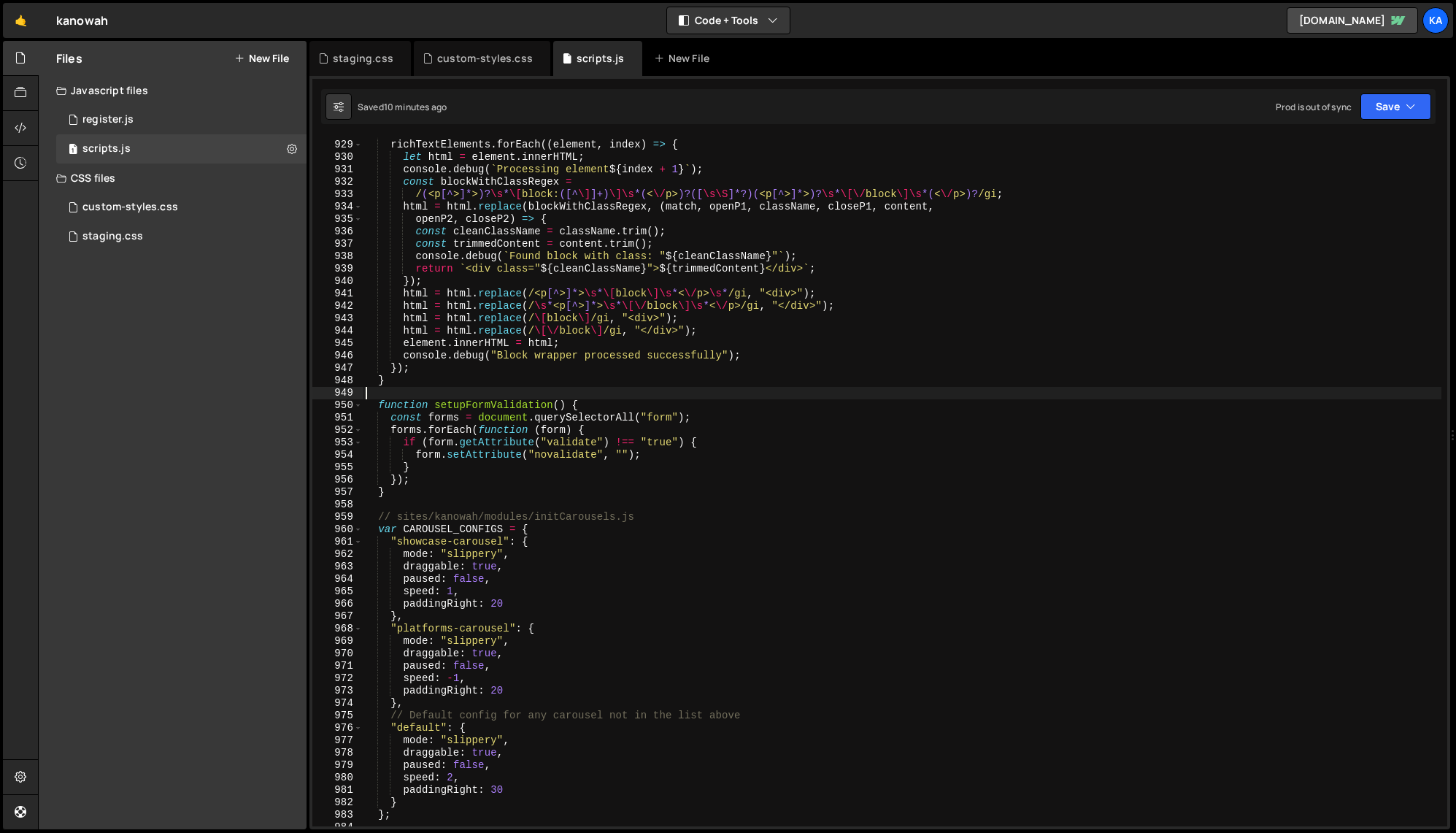
type textarea "})();"
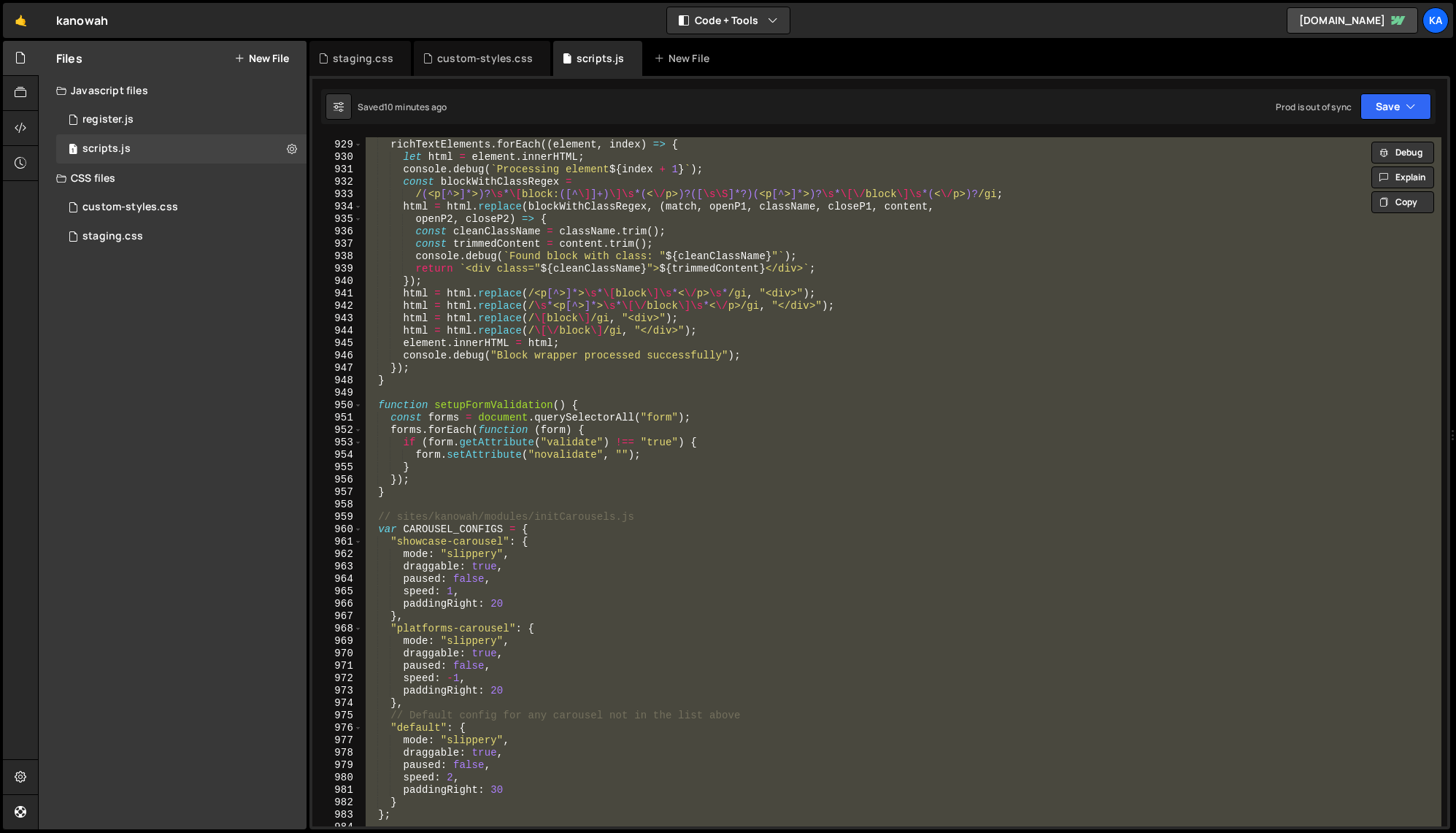
paste textarea
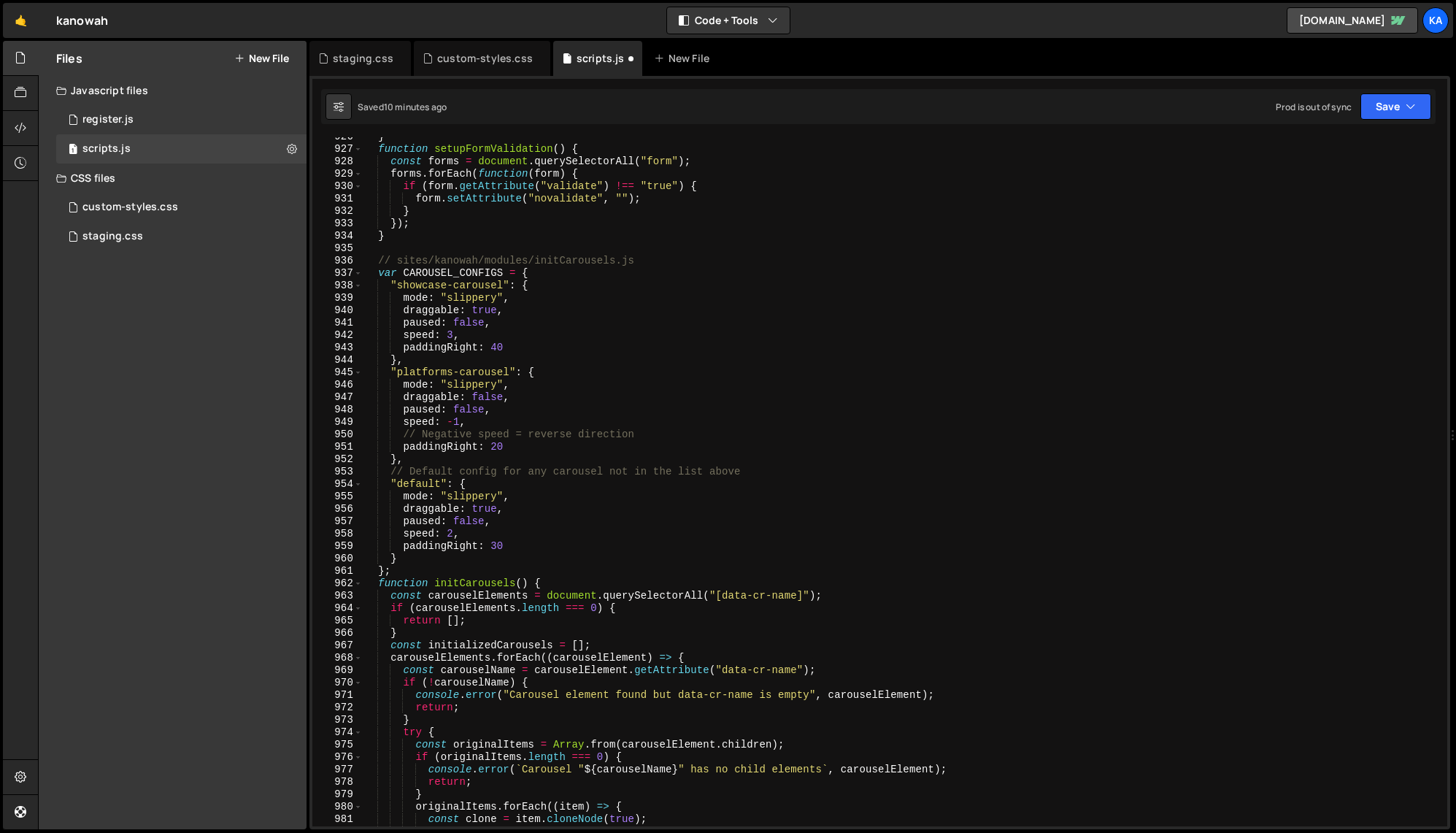
scroll to position [11465, 0]
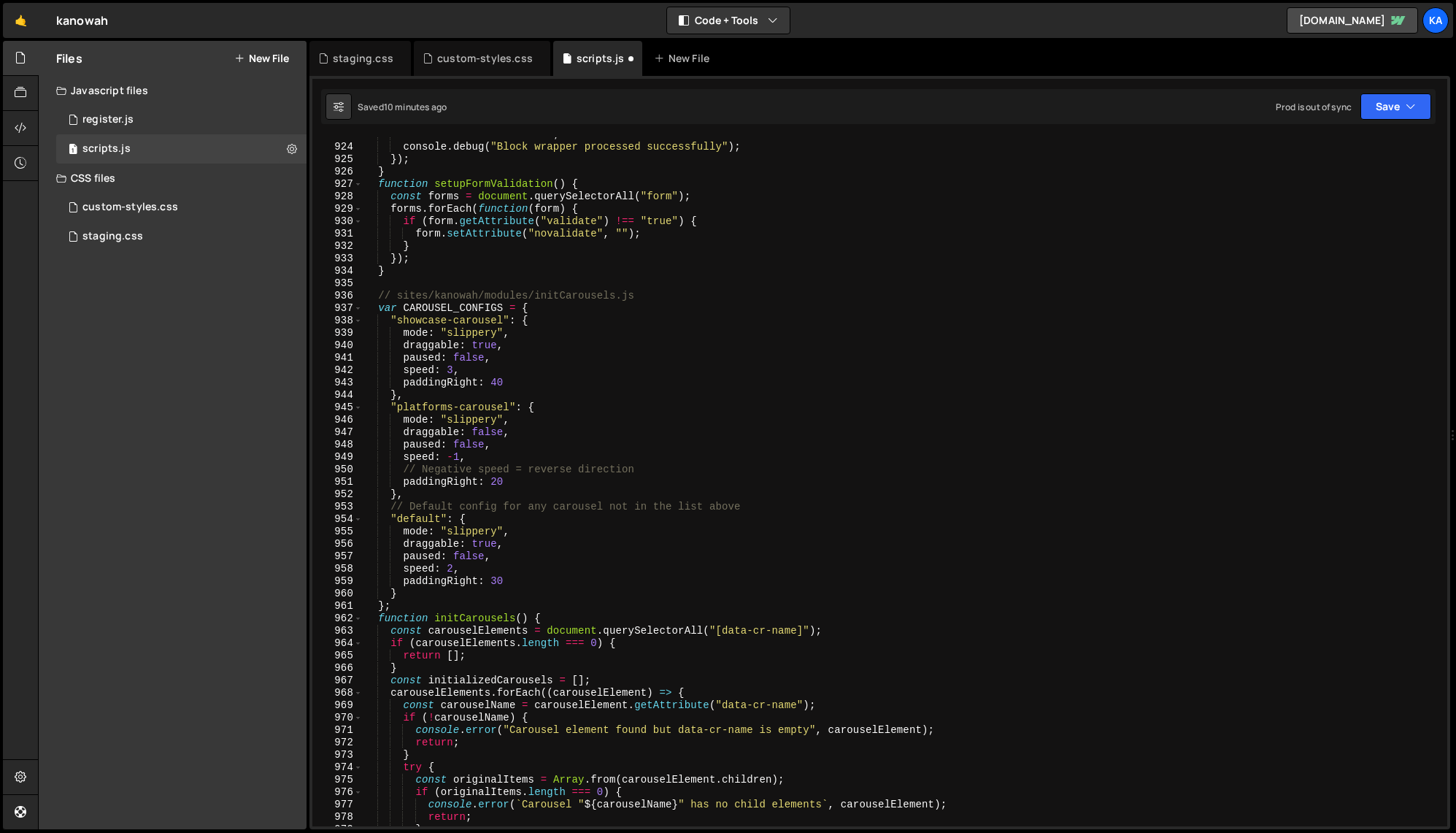
click at [454, 372] on div "element . innerHTML = html ; console . debug ( "Block wrapper processed success…" at bounding box center [902, 485] width 1079 height 714
click at [558, 338] on div "element . innerHTML = html ; console . debug ( "Block wrapper processed success…" at bounding box center [902, 485] width 1079 height 714
click at [496, 432] on div "element . innerHTML = html ; console . debug ( "Block wrapper processed success…" at bounding box center [902, 485] width 1079 height 714
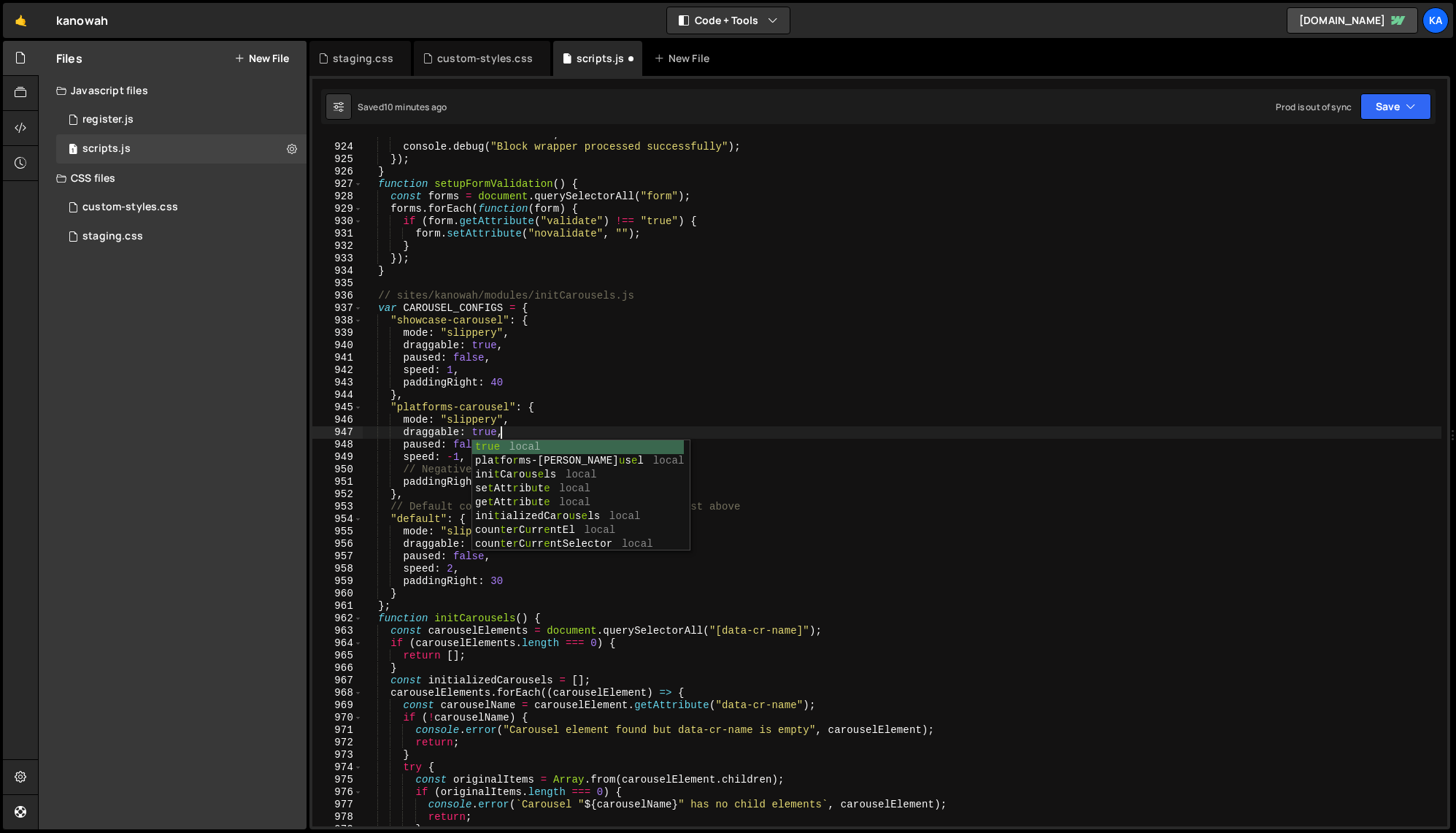
scroll to position [0, 10]
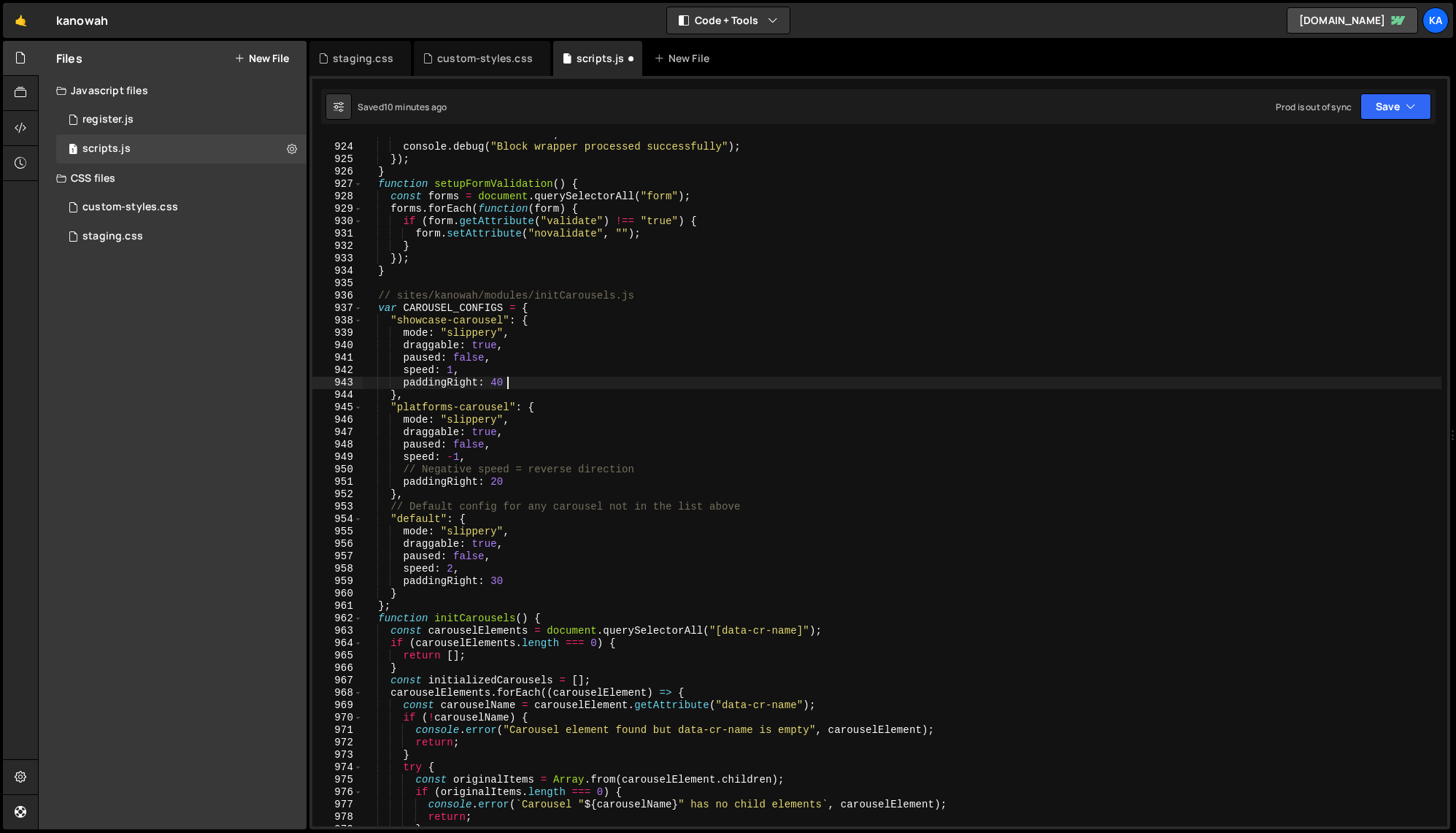
click at [619, 388] on div "element . innerHTML = html ; console . debug ( "Block wrapper processed success…" at bounding box center [902, 485] width 1079 height 714
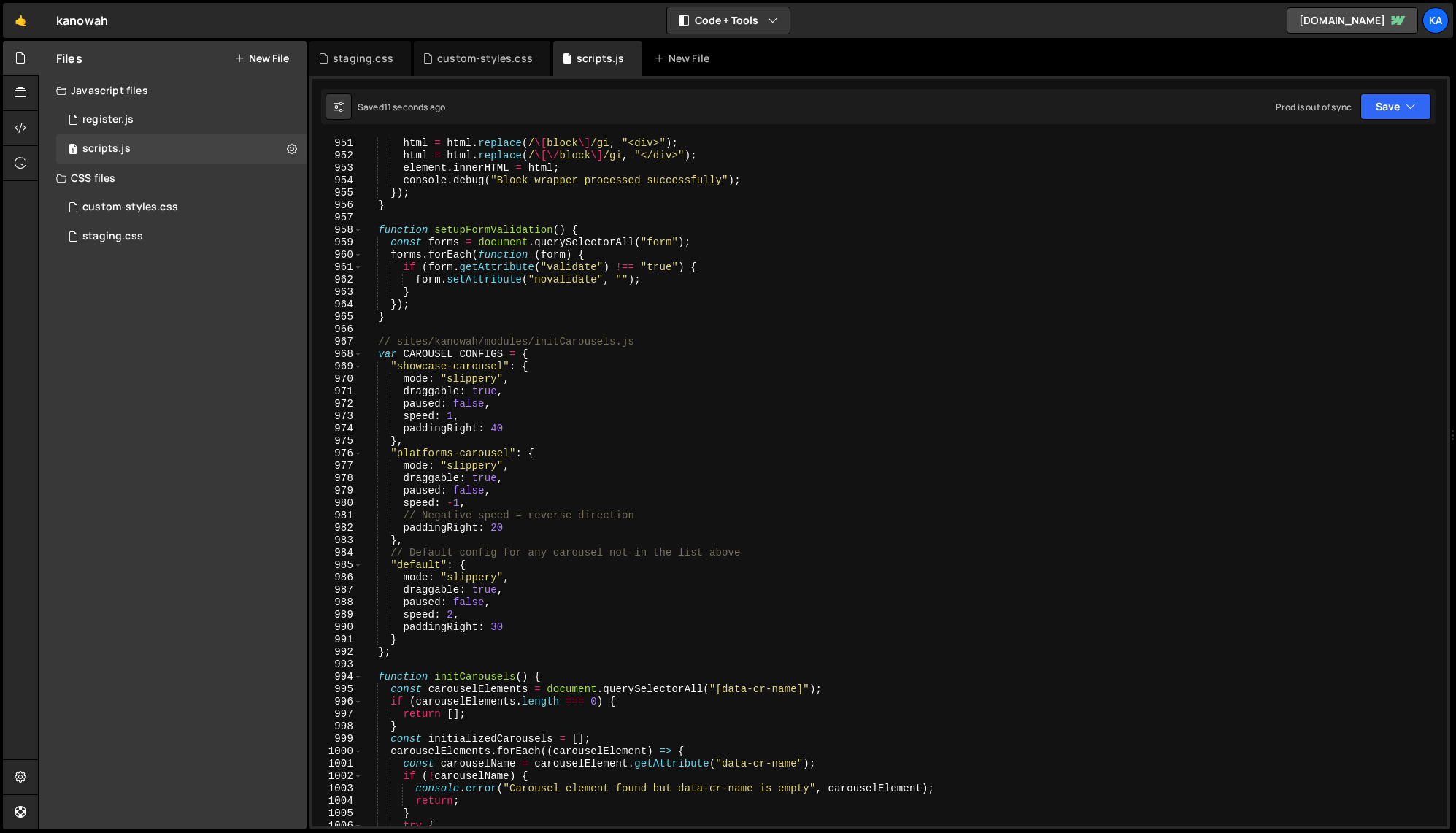
scroll to position [11934, 0]
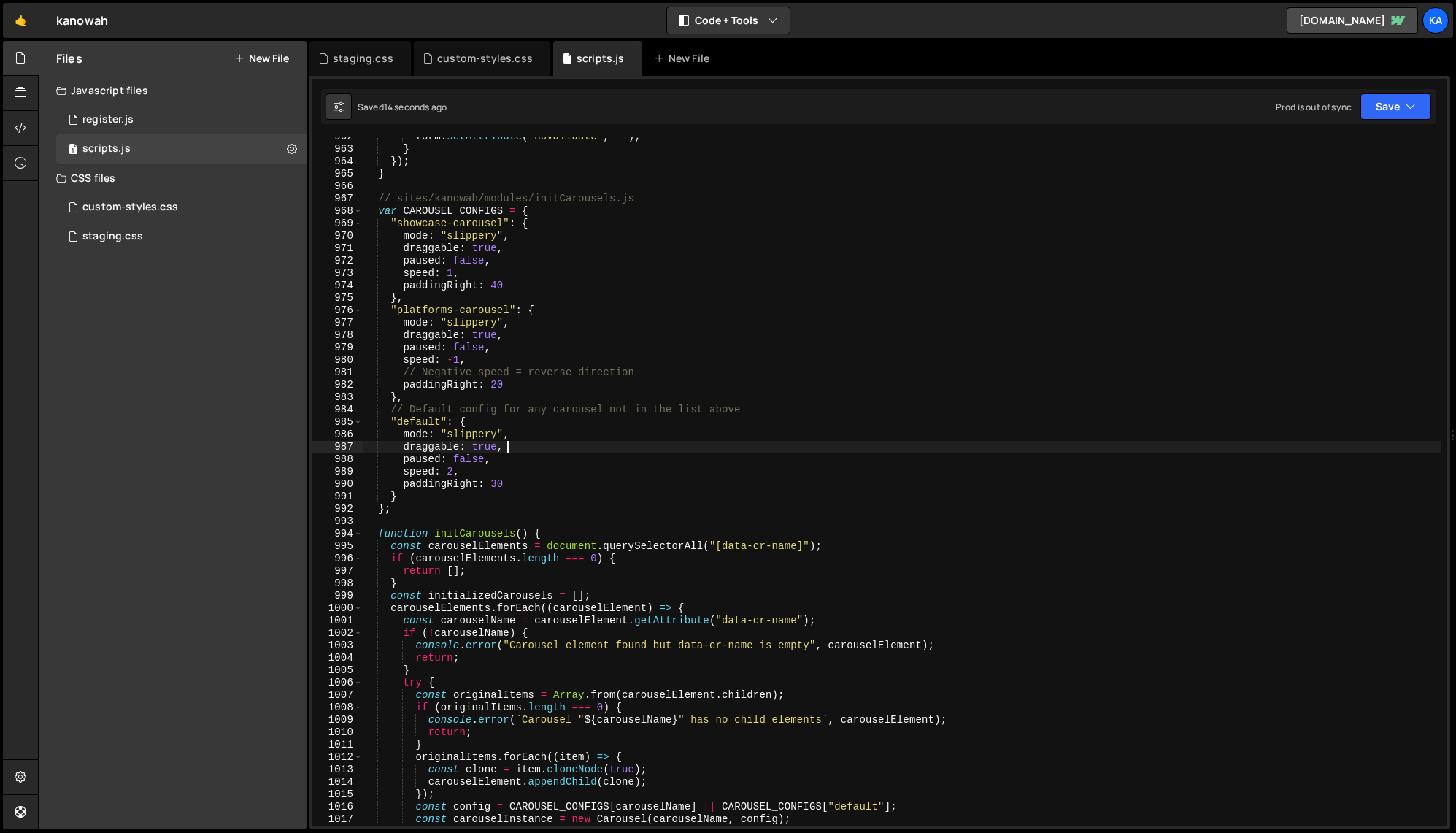
click at [605, 448] on div "form . setAttribute ( "novalidate" , "" ) ; } }) ; } // sites/kanowah/modules/i…" at bounding box center [902, 487] width 1079 height 714
type textarea "draggable: true,"
